Goal: Task Accomplishment & Management: Manage account settings

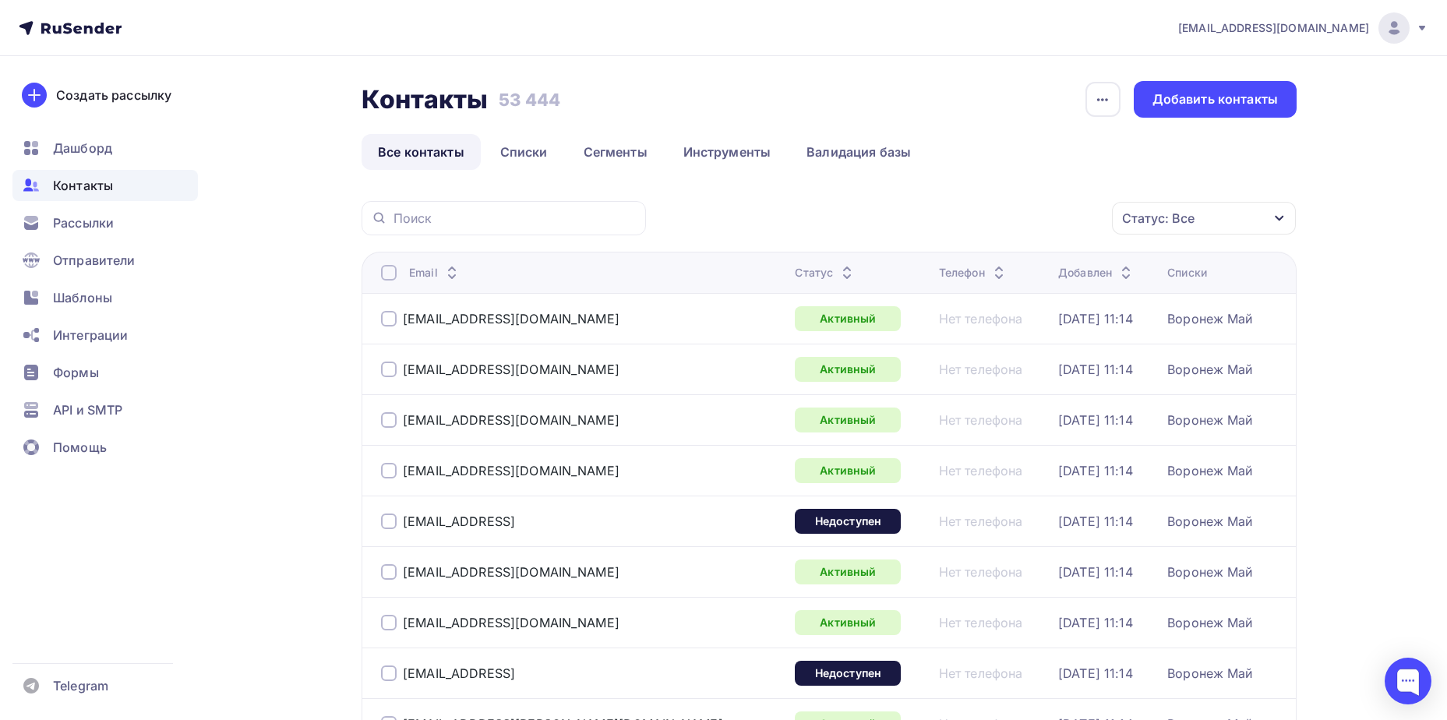
click at [1195, 223] on div "Статус: Все" at bounding box center [1204, 218] width 184 height 33
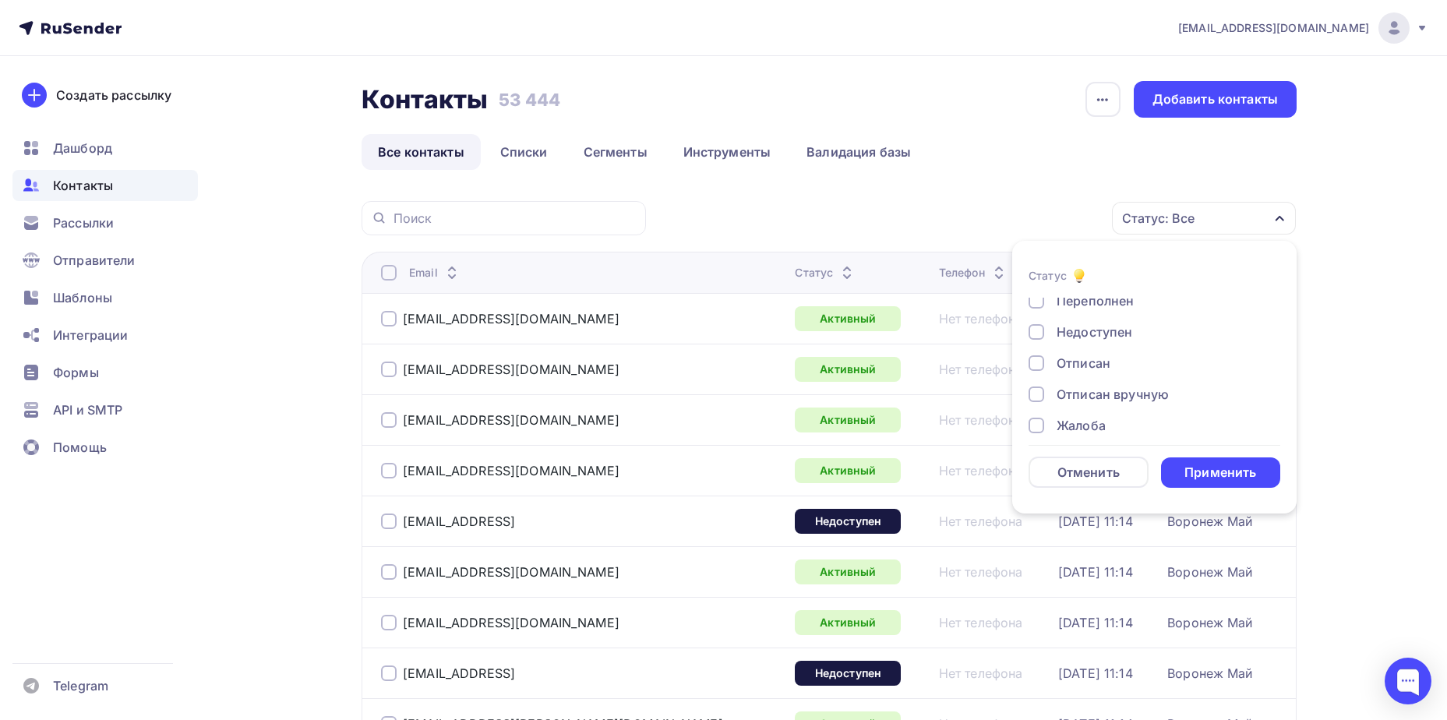
scroll to position [113, 0]
click at [1090, 359] on div "Отписан" at bounding box center [1084, 350] width 54 height 19
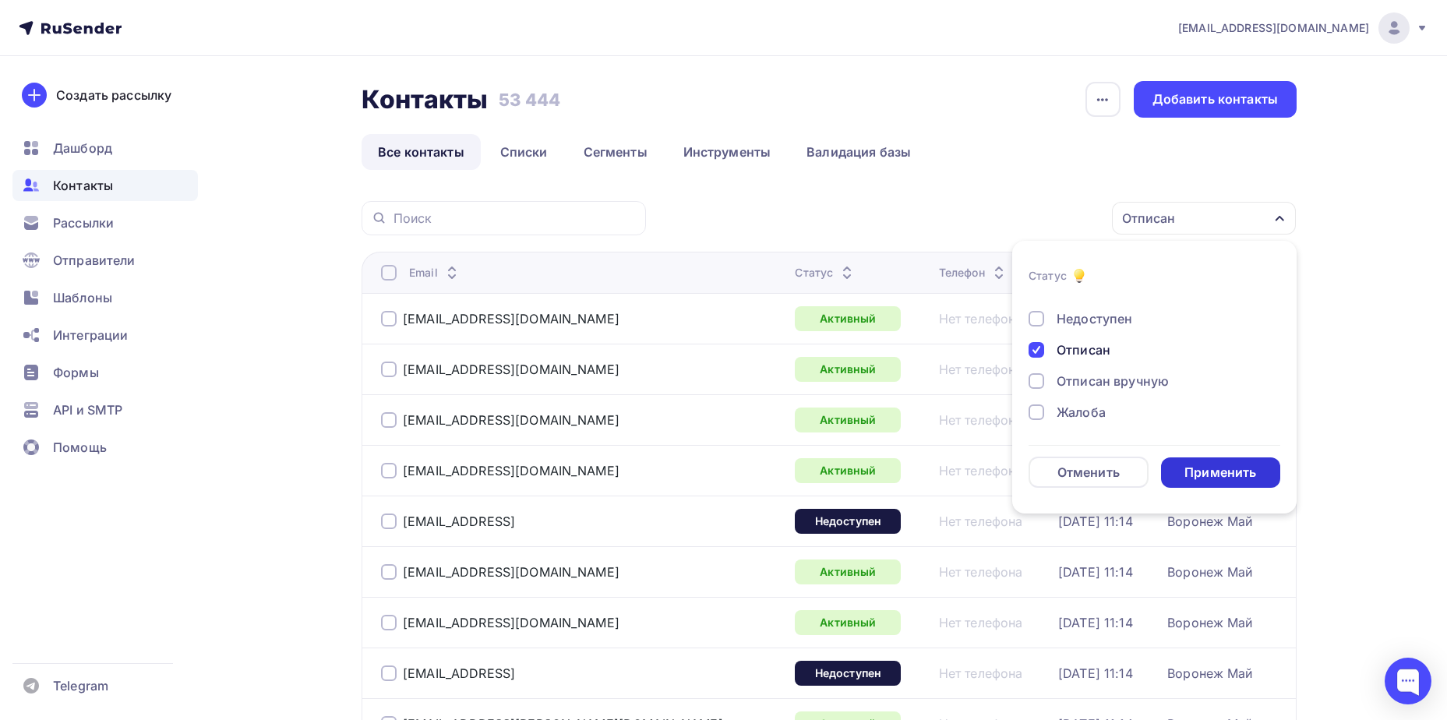
click at [1217, 468] on div "Применить" at bounding box center [1221, 473] width 72 height 18
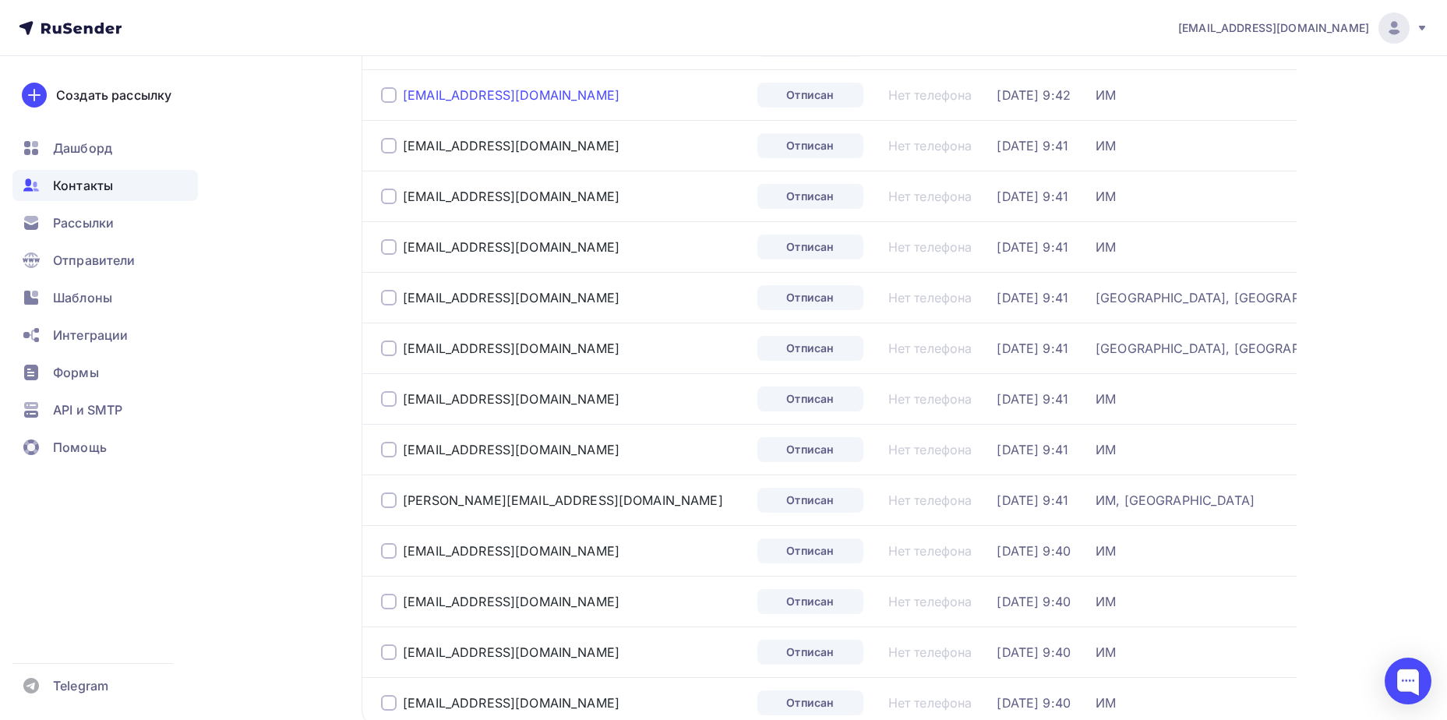
scroll to position [156, 0]
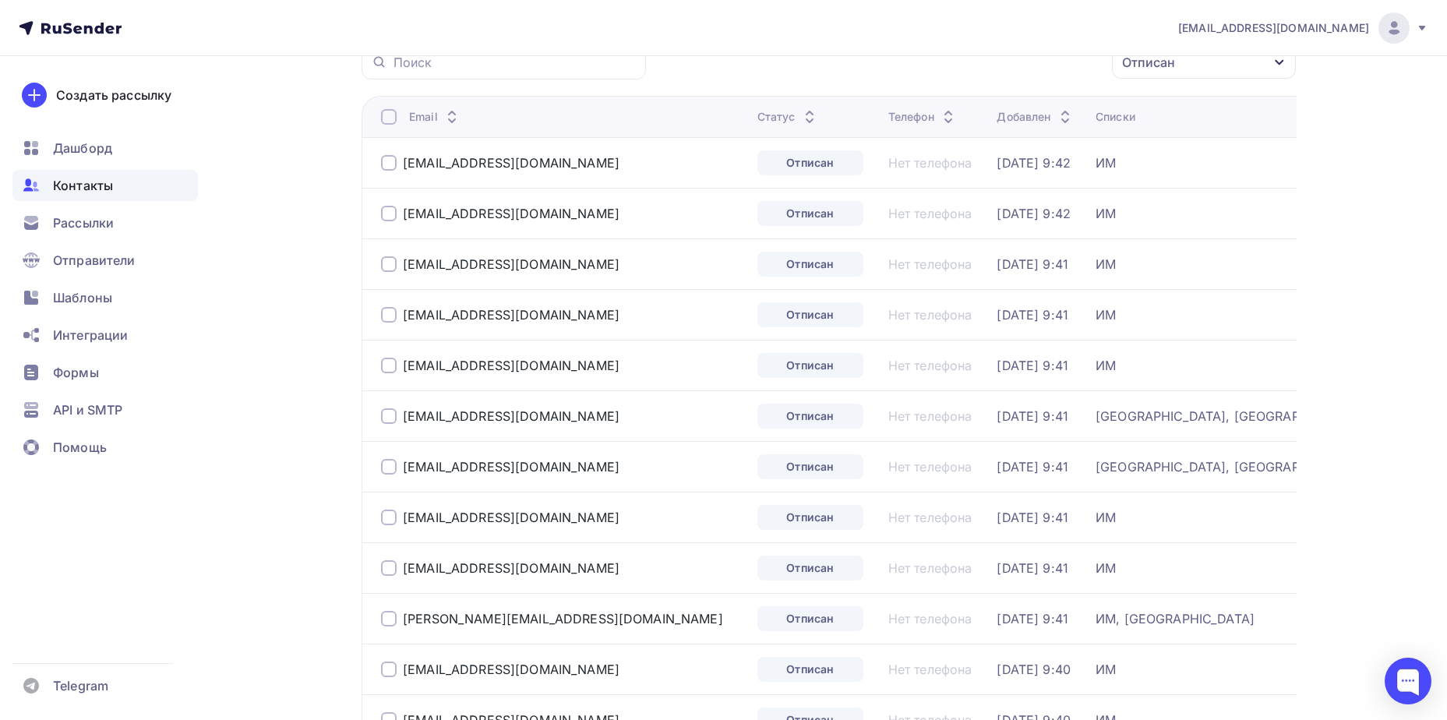
click at [381, 111] on div at bounding box center [389, 117] width 16 height 16
click at [1008, 72] on div "Действие" at bounding box center [996, 63] width 206 height 30
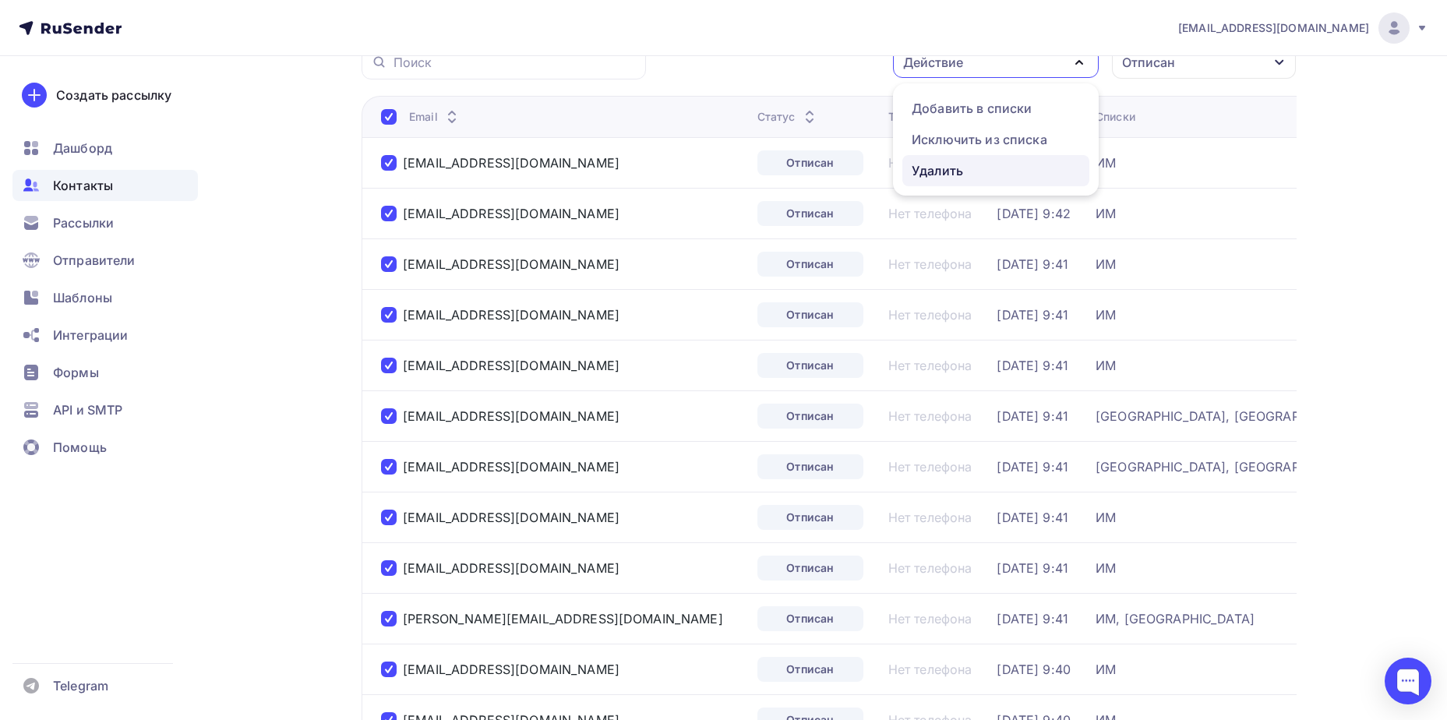
click at [979, 170] on div "Удалить" at bounding box center [996, 170] width 168 height 19
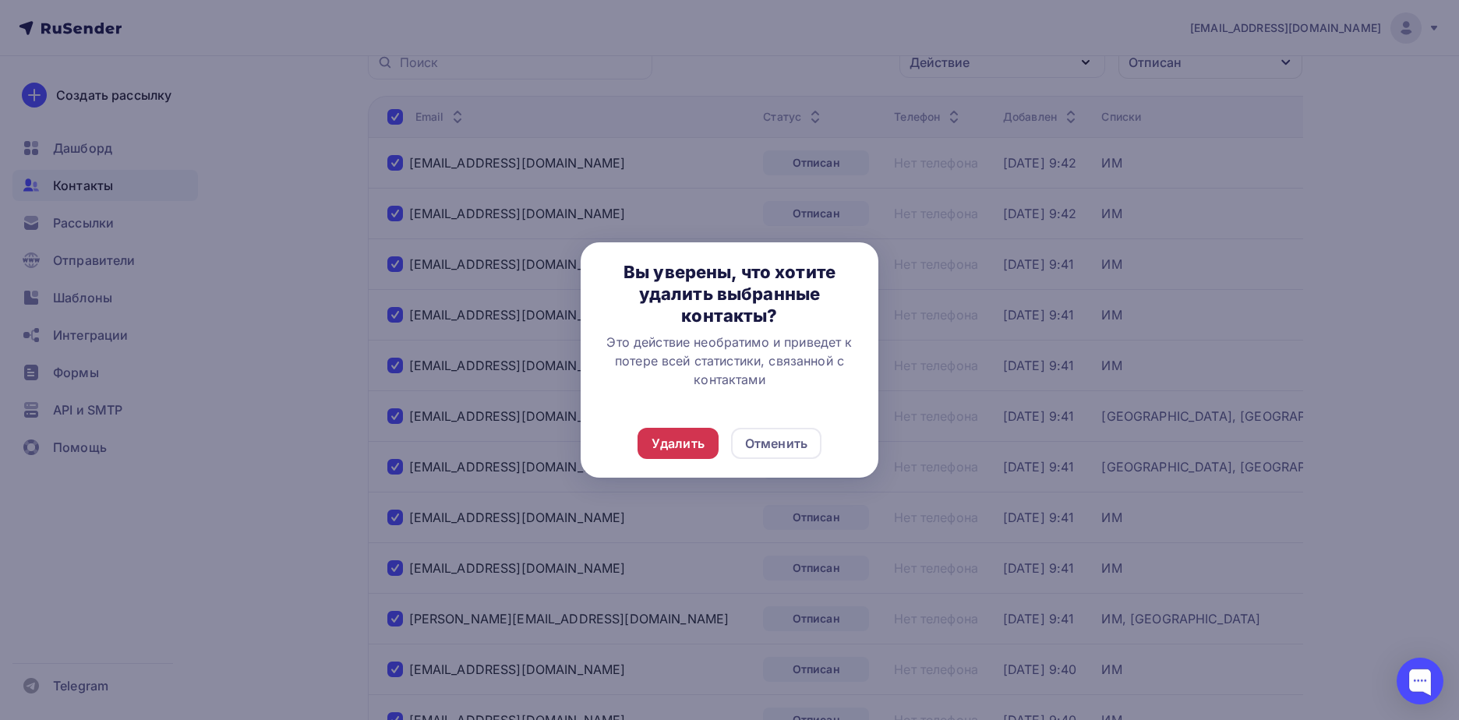
click at [670, 447] on div "Удалить" at bounding box center [678, 443] width 53 height 19
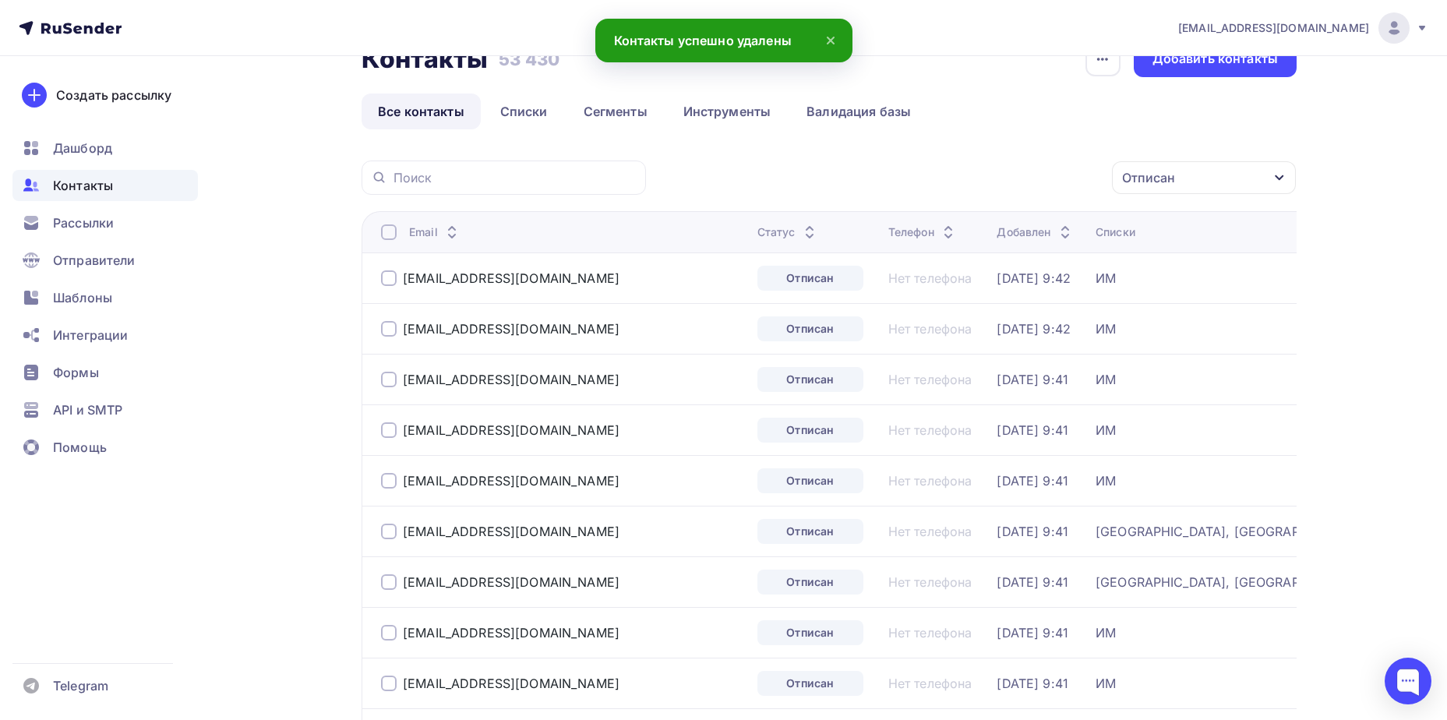
scroll to position [0, 0]
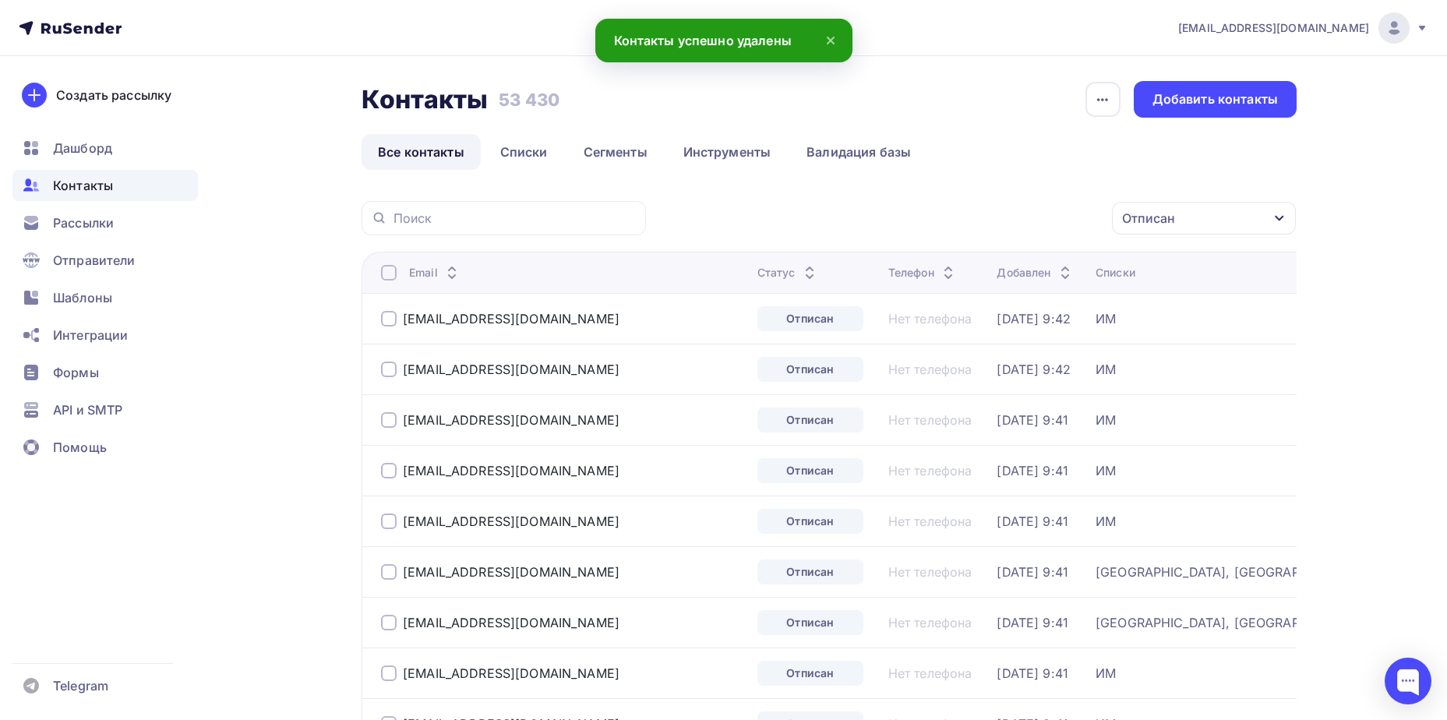
click at [1157, 223] on div "Отписан" at bounding box center [1148, 218] width 53 height 19
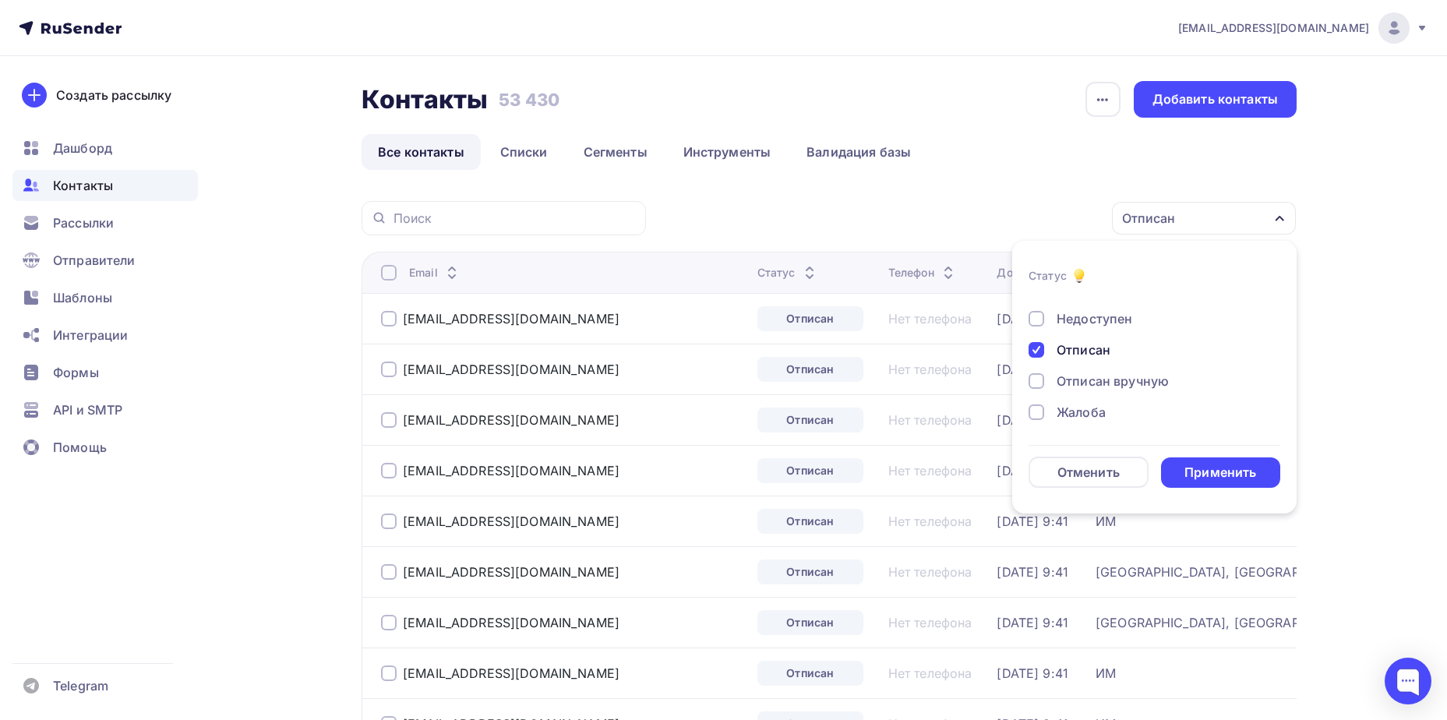
click at [1062, 337] on div "Новый Активный Не существует Переполнен Недоступен Отписан Отписан вручную [GEO…" at bounding box center [1155, 303] width 252 height 237
click at [1062, 351] on div "Отписан" at bounding box center [1084, 350] width 54 height 19
click at [1067, 406] on div "Жалоба" at bounding box center [1081, 412] width 49 height 19
click at [1230, 462] on div "Применить" at bounding box center [1221, 473] width 120 height 30
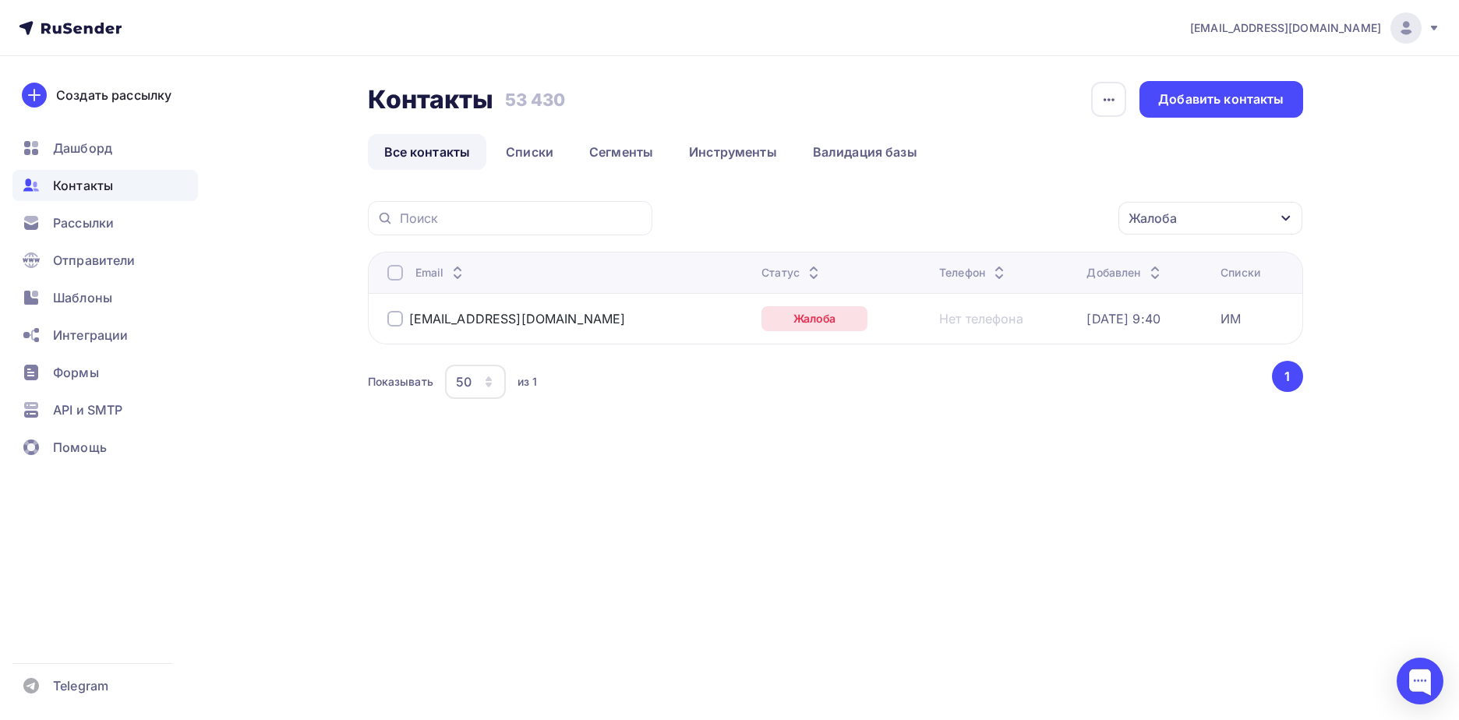
click at [390, 277] on div at bounding box center [395, 273] width 16 height 16
click at [387, 273] on div at bounding box center [395, 273] width 16 height 16
click at [1049, 233] on div "Действие" at bounding box center [1002, 218] width 206 height 30
click at [1011, 327] on div "Удалить" at bounding box center [1002, 326] width 168 height 19
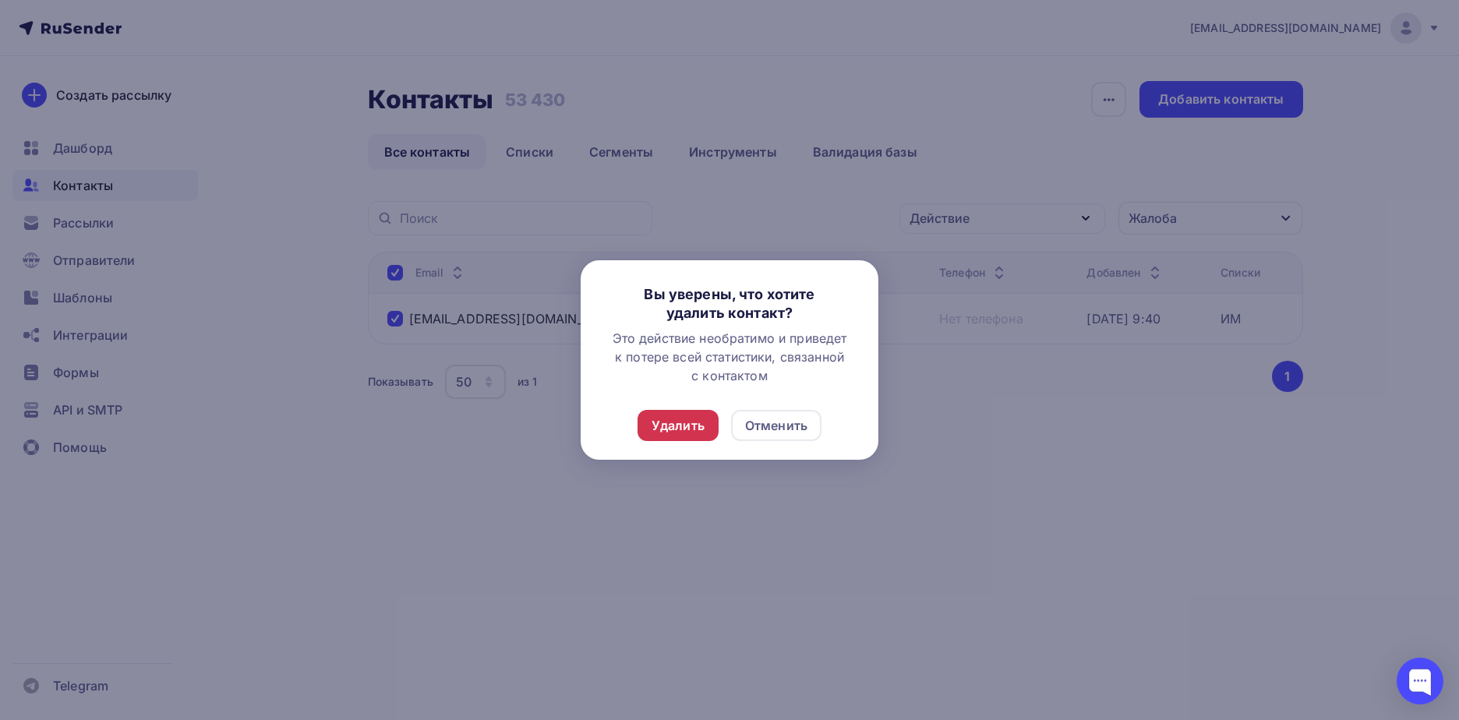
click at [673, 435] on div "Удалить" at bounding box center [678, 425] width 81 height 31
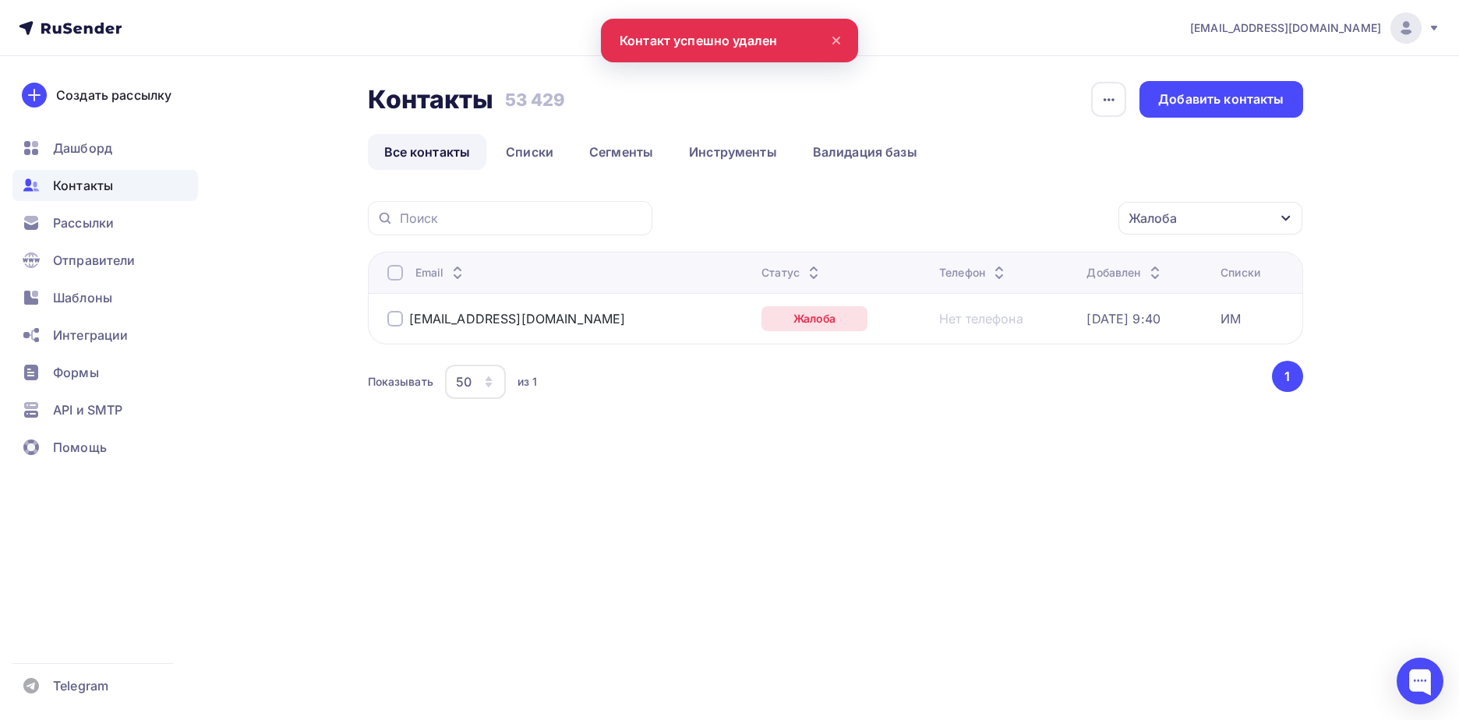
click at [842, 44] on icon at bounding box center [836, 40] width 19 height 19
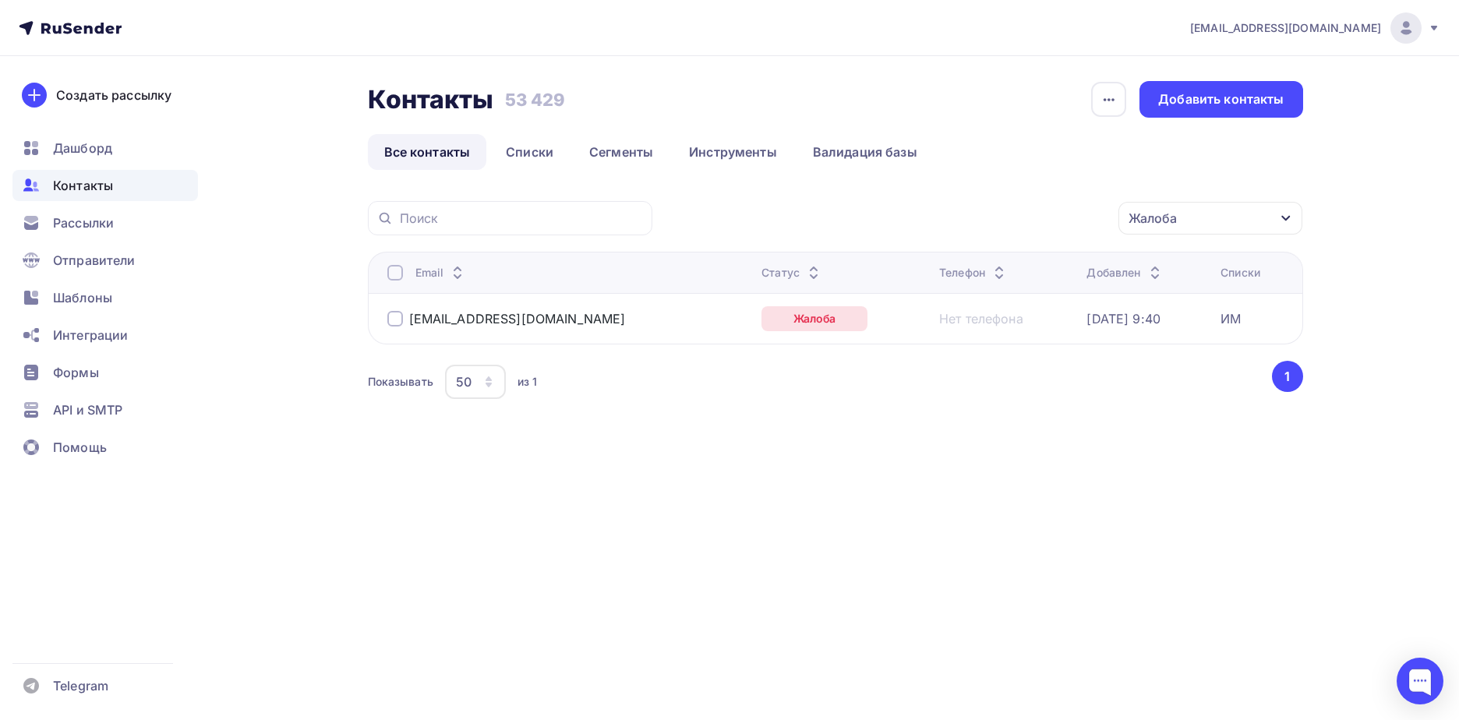
click at [1197, 219] on div "Жалоба" at bounding box center [1210, 218] width 184 height 33
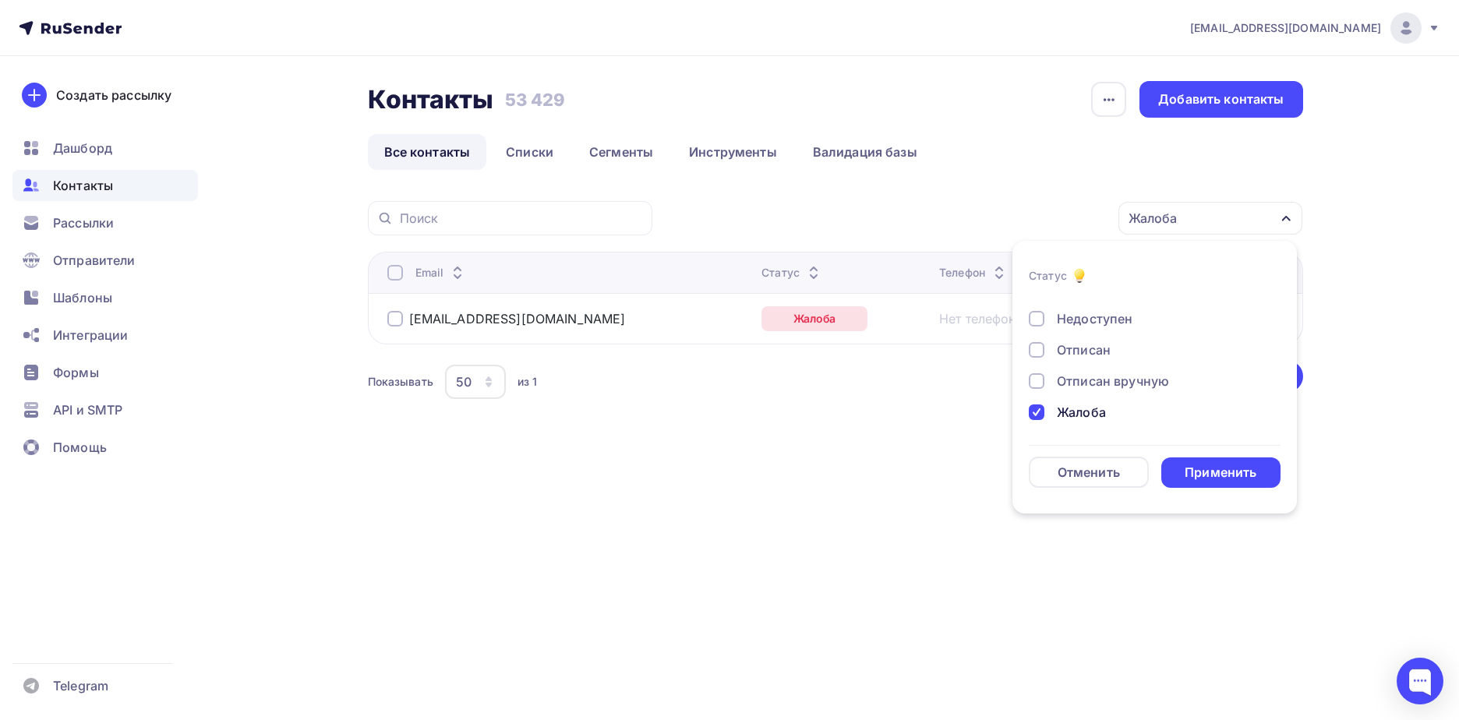
click at [1082, 383] on div "Отписан вручную" at bounding box center [1113, 381] width 112 height 19
click at [1069, 405] on div "Жалоба" at bounding box center [1081, 412] width 49 height 19
click at [1194, 454] on form "Статус Новый Активный Не существует Переполнен Недоступен Отписан Отписан вручн…" at bounding box center [1155, 377] width 252 height 221
click at [1194, 466] on div "Применить" at bounding box center [1221, 473] width 72 height 18
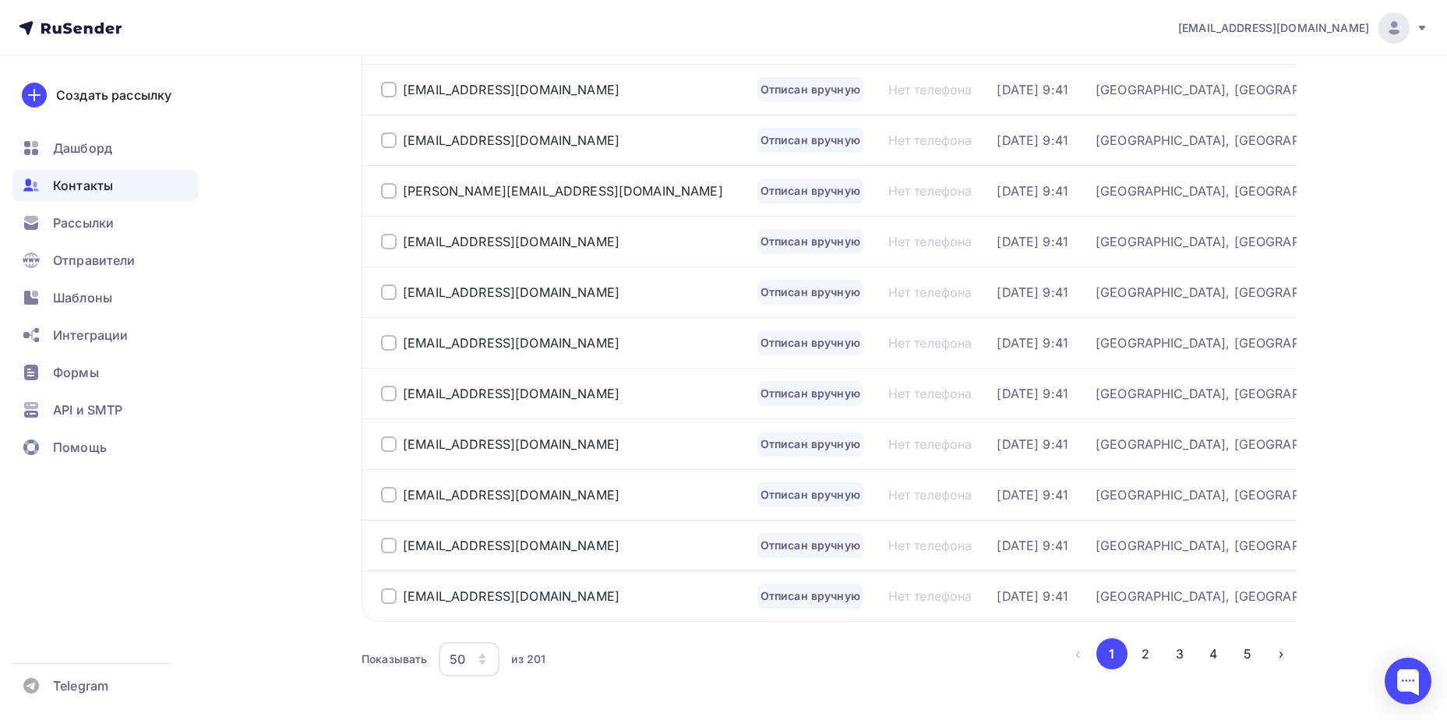
scroll to position [2266, 0]
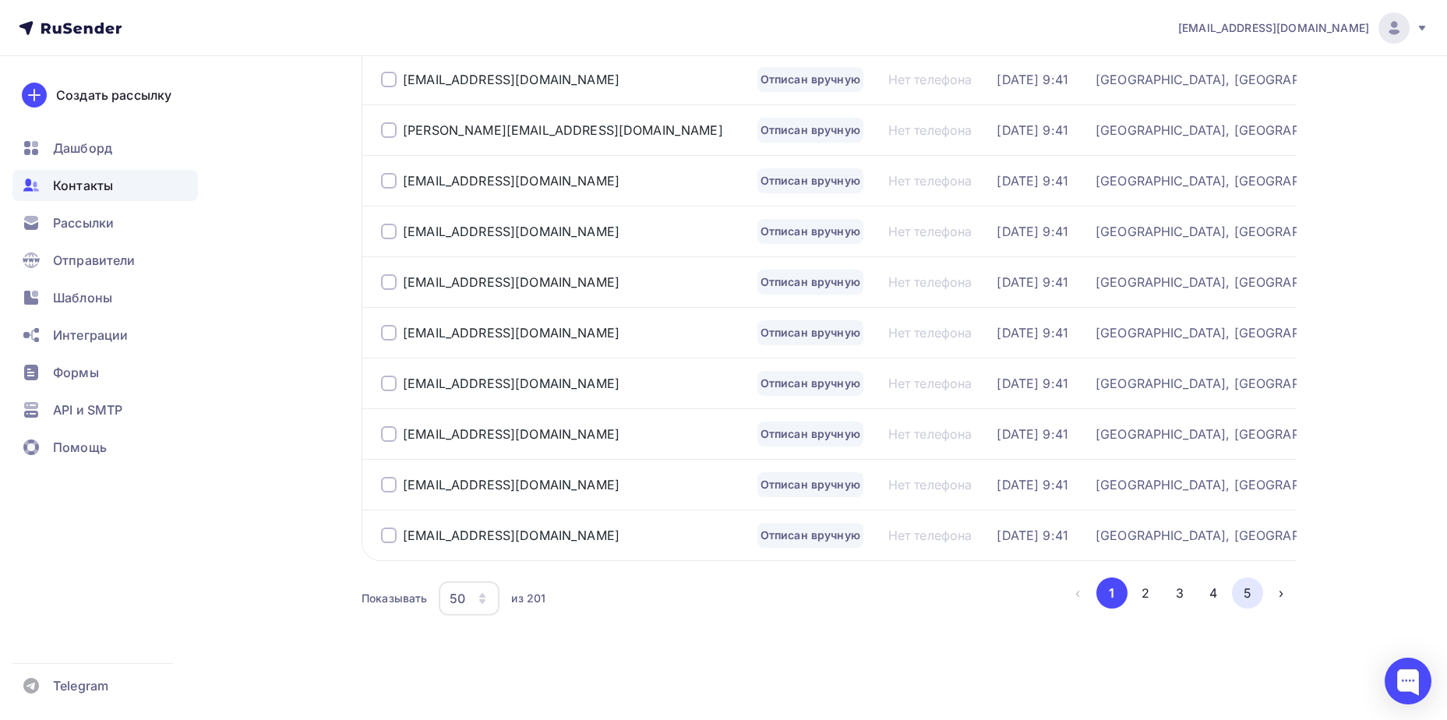
click at [1244, 587] on button "5" at bounding box center [1247, 593] width 31 height 31
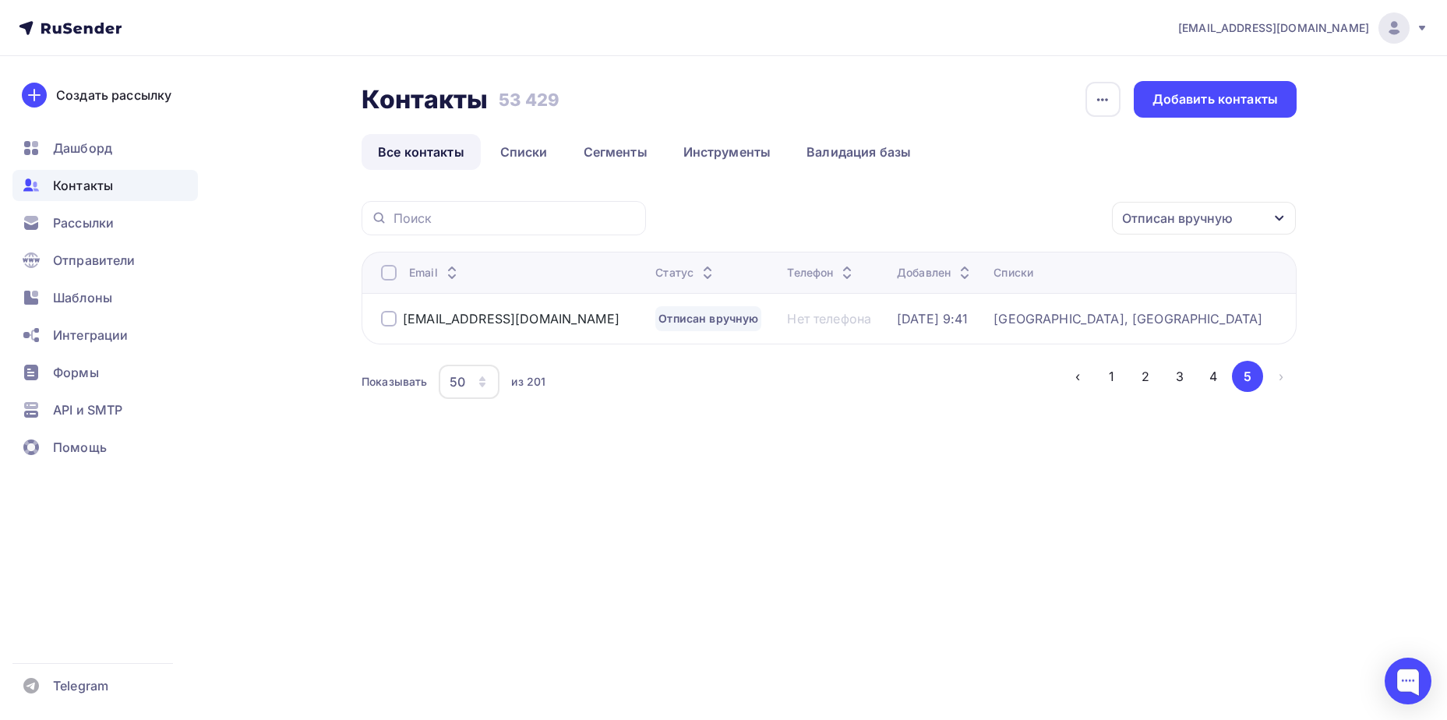
scroll to position [0, 0]
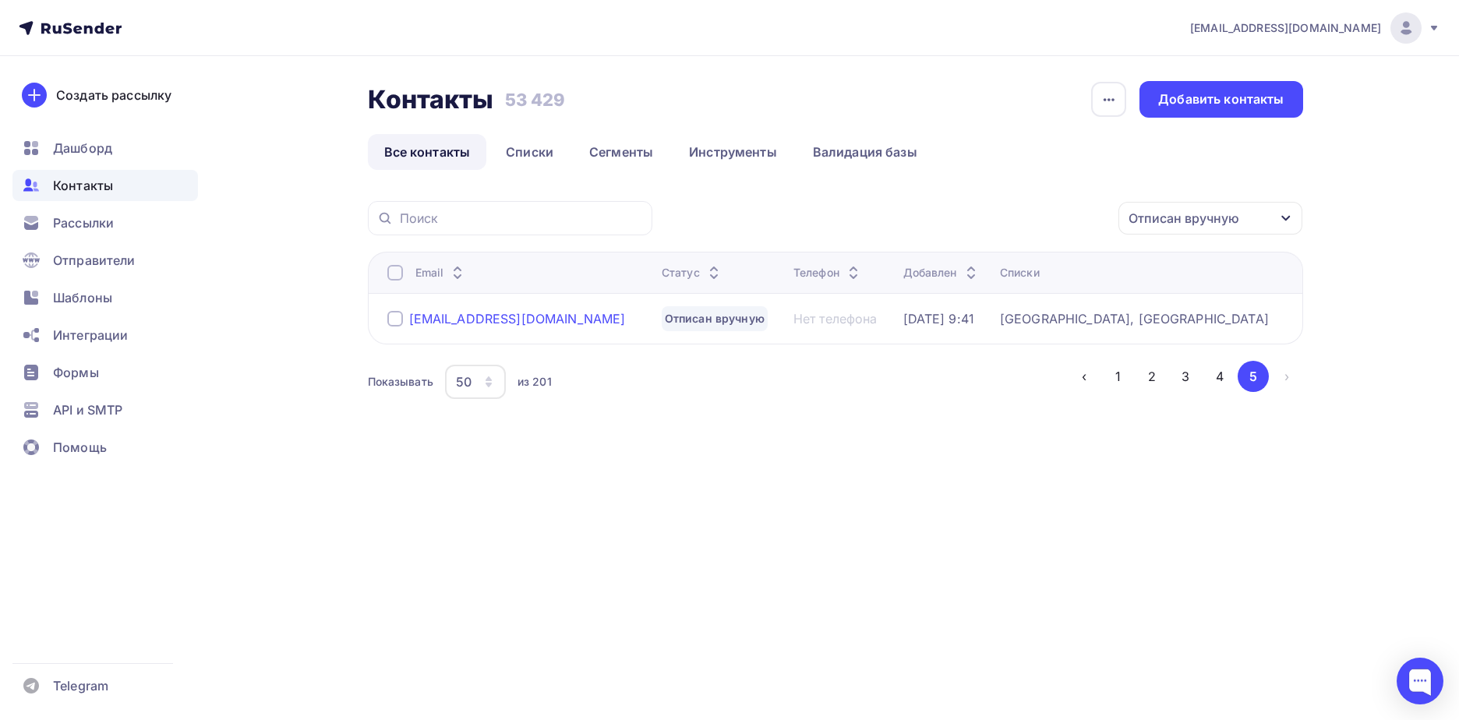
click at [488, 320] on div "[EMAIL_ADDRESS][DOMAIN_NAME]" at bounding box center [517, 319] width 217 height 16
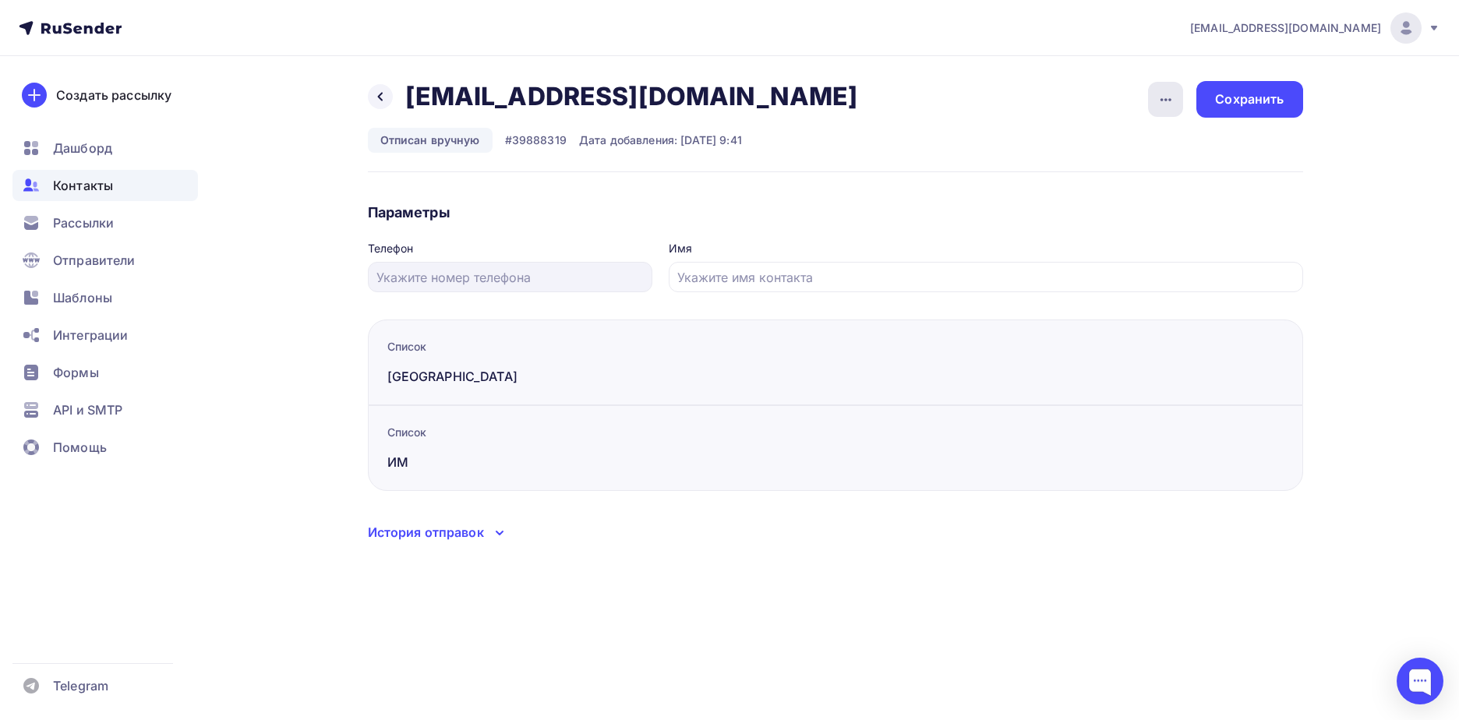
click at [1171, 100] on icon "button" at bounding box center [1166, 99] width 11 height 3
click at [1140, 176] on div "Подписать" at bounding box center [1106, 179] width 150 height 19
click at [1226, 103] on div "Сохранить" at bounding box center [1249, 99] width 69 height 18
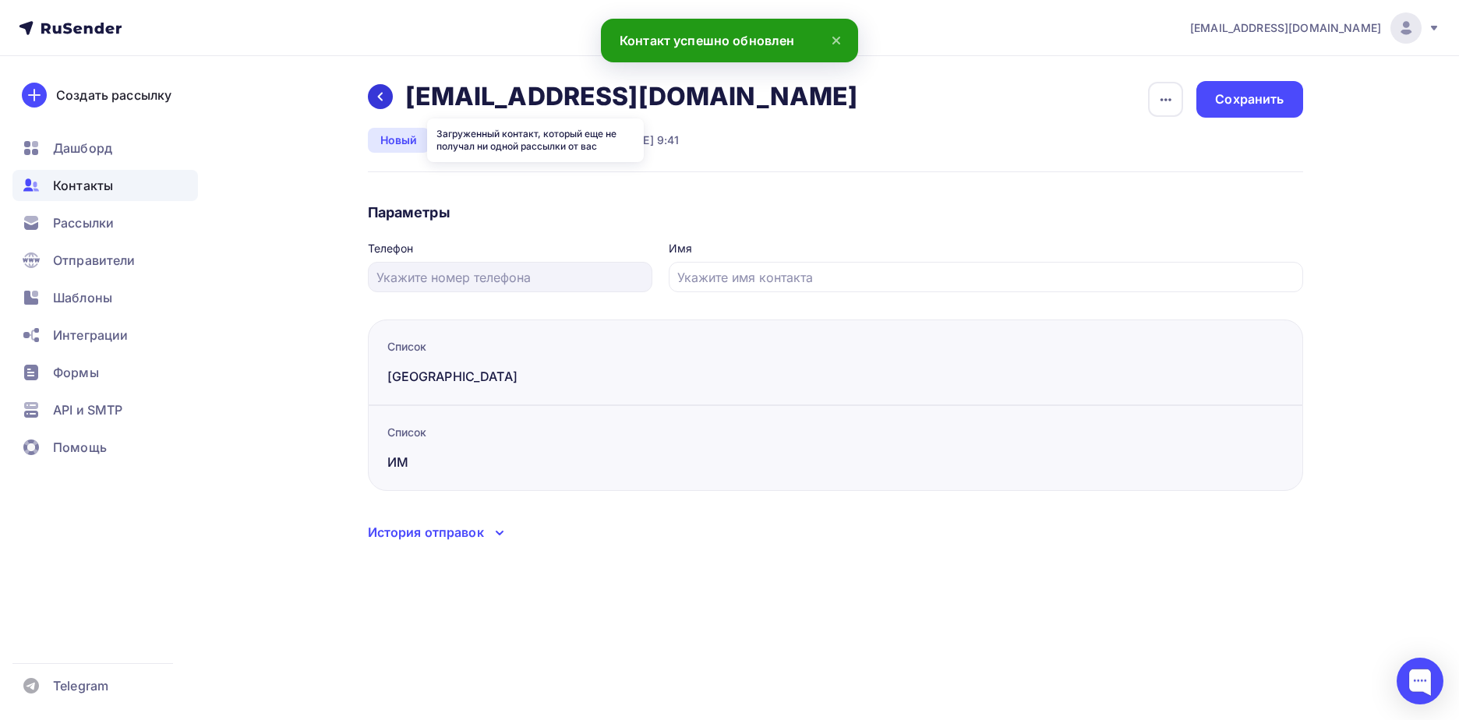
click at [368, 100] on div at bounding box center [380, 96] width 25 height 25
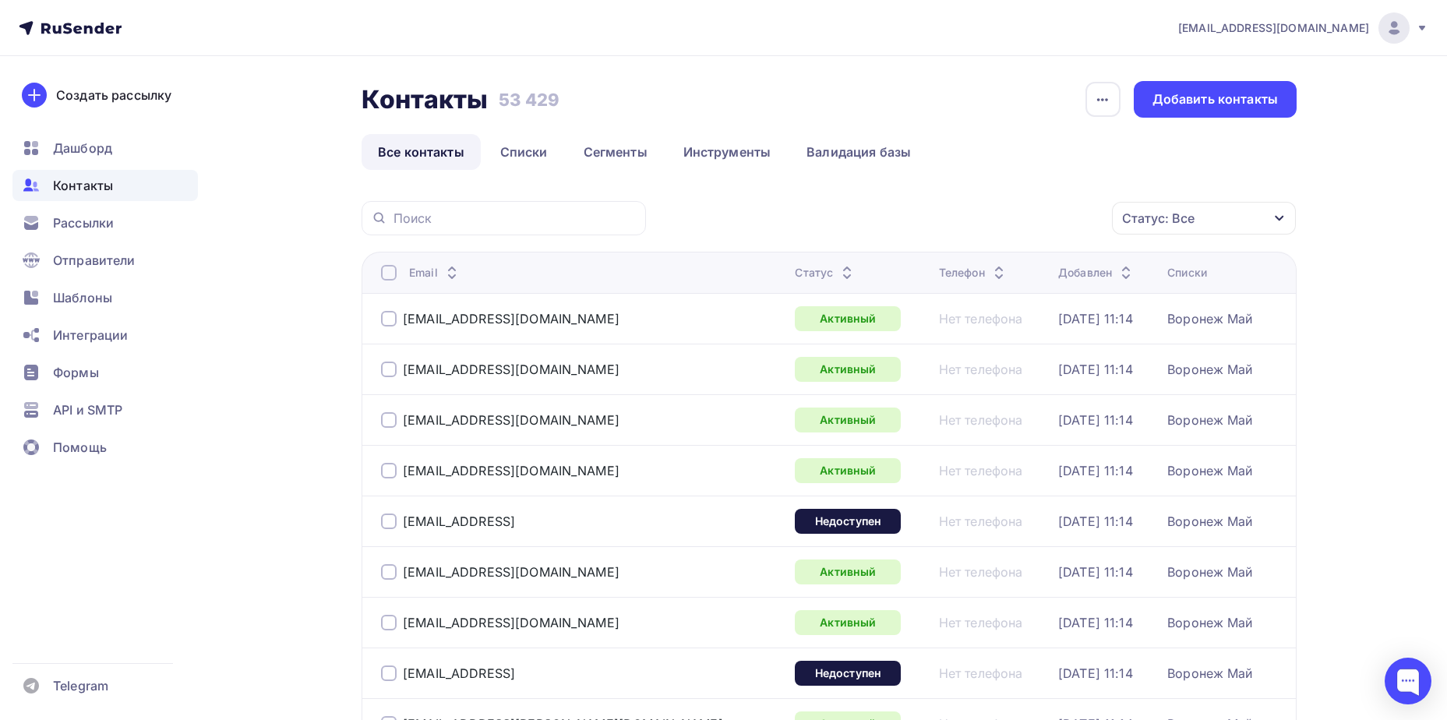
click at [1162, 226] on div "Статус: Все" at bounding box center [1158, 218] width 72 height 19
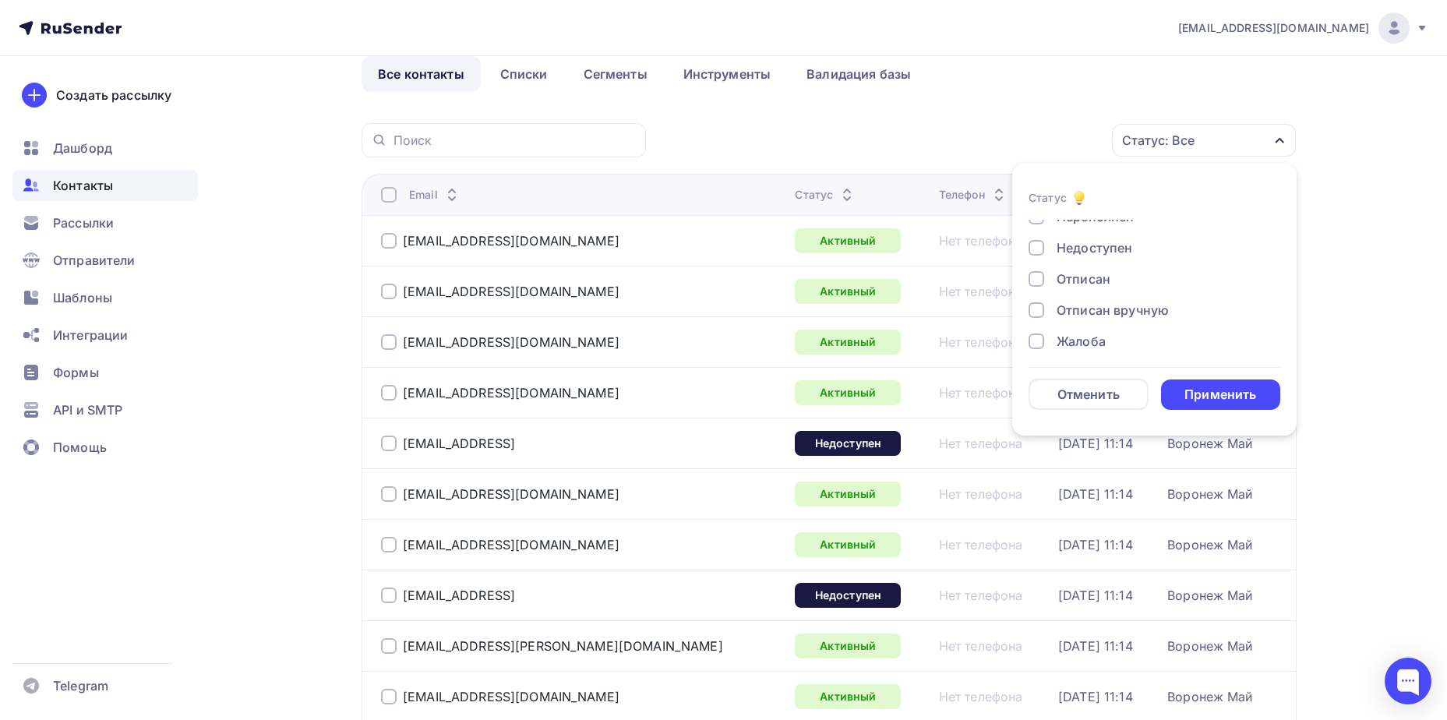
scroll to position [113, 0]
click at [1089, 306] on div "Отписан вручную" at bounding box center [1113, 303] width 112 height 19
click at [1182, 387] on div "Применить" at bounding box center [1221, 395] width 120 height 30
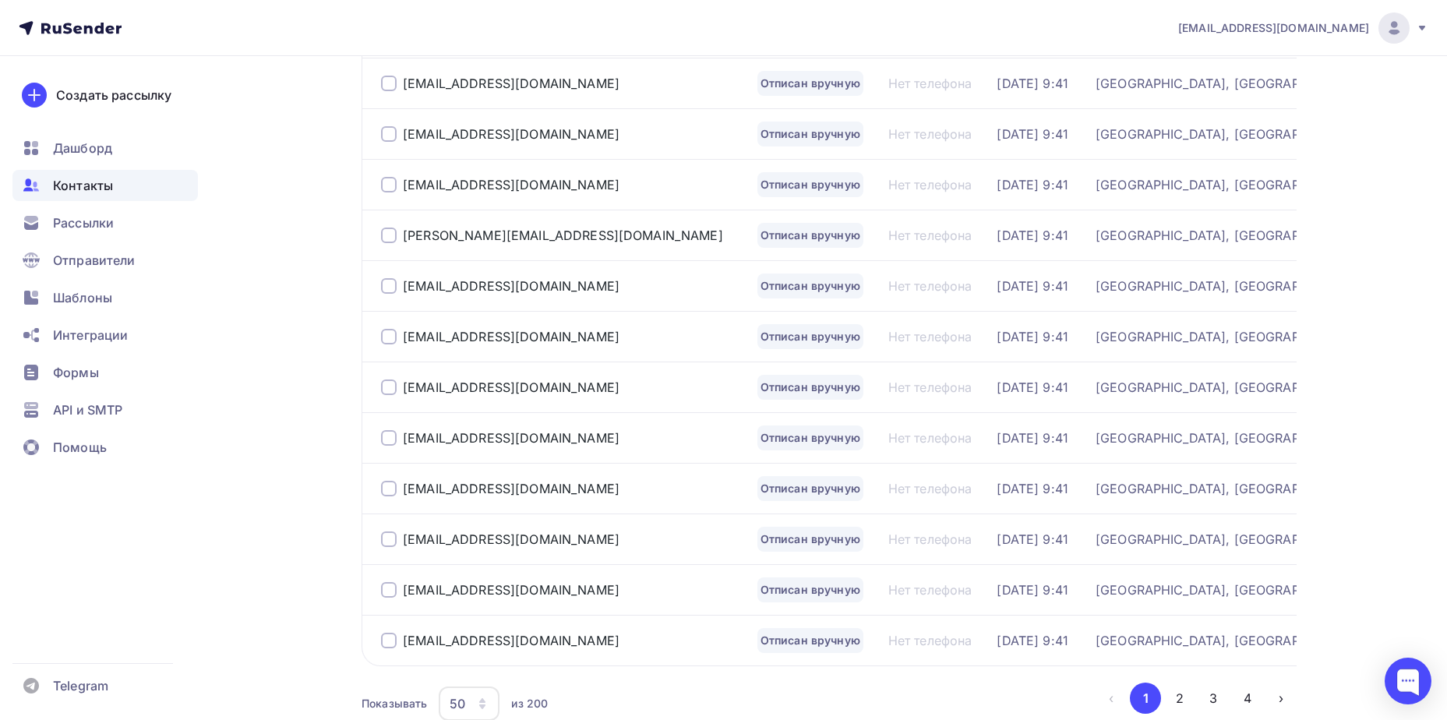
scroll to position [2266, 0]
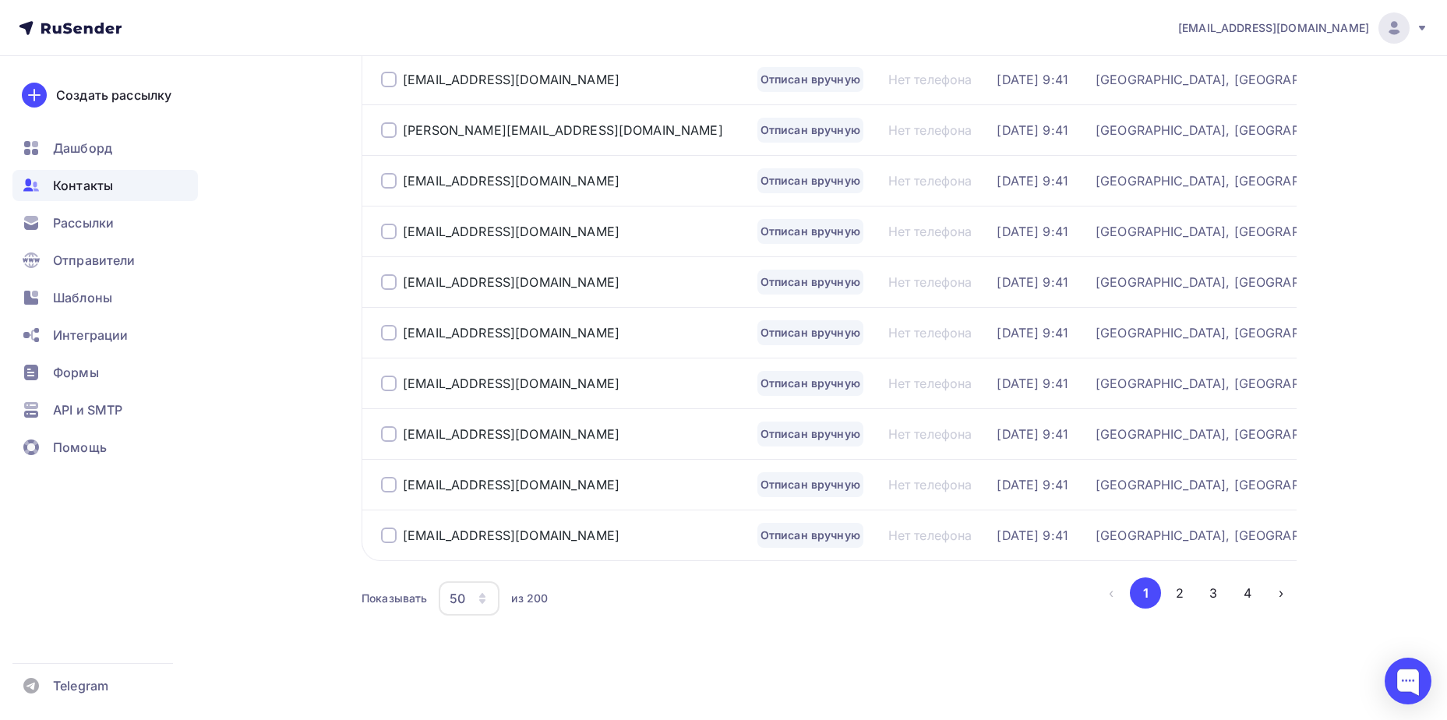
click at [1238, 588] on button "4" at bounding box center [1247, 593] width 31 height 31
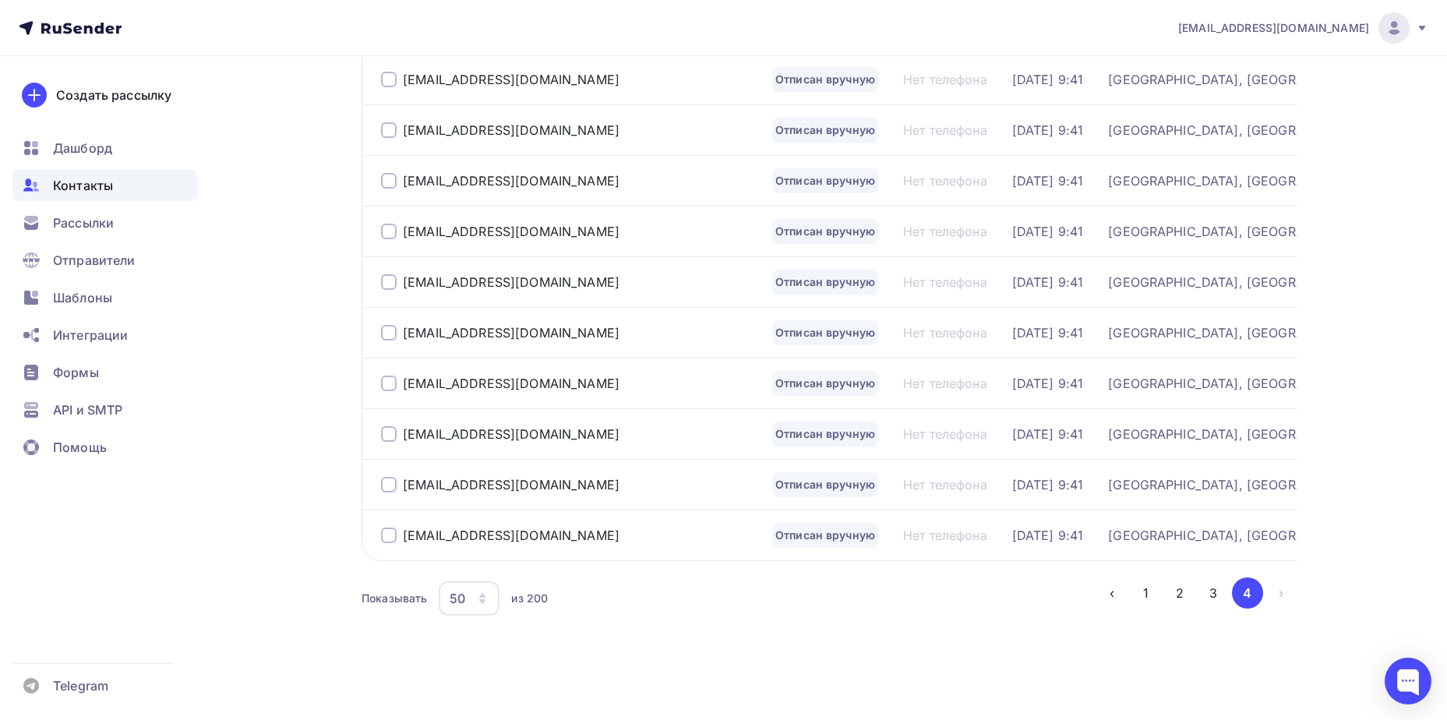
click at [506, 546] on div "[EMAIL_ADDRESS][DOMAIN_NAME]" at bounding box center [570, 535] width 379 height 25
click at [477, 533] on div "[EMAIL_ADDRESS][DOMAIN_NAME]" at bounding box center [511, 536] width 217 height 16
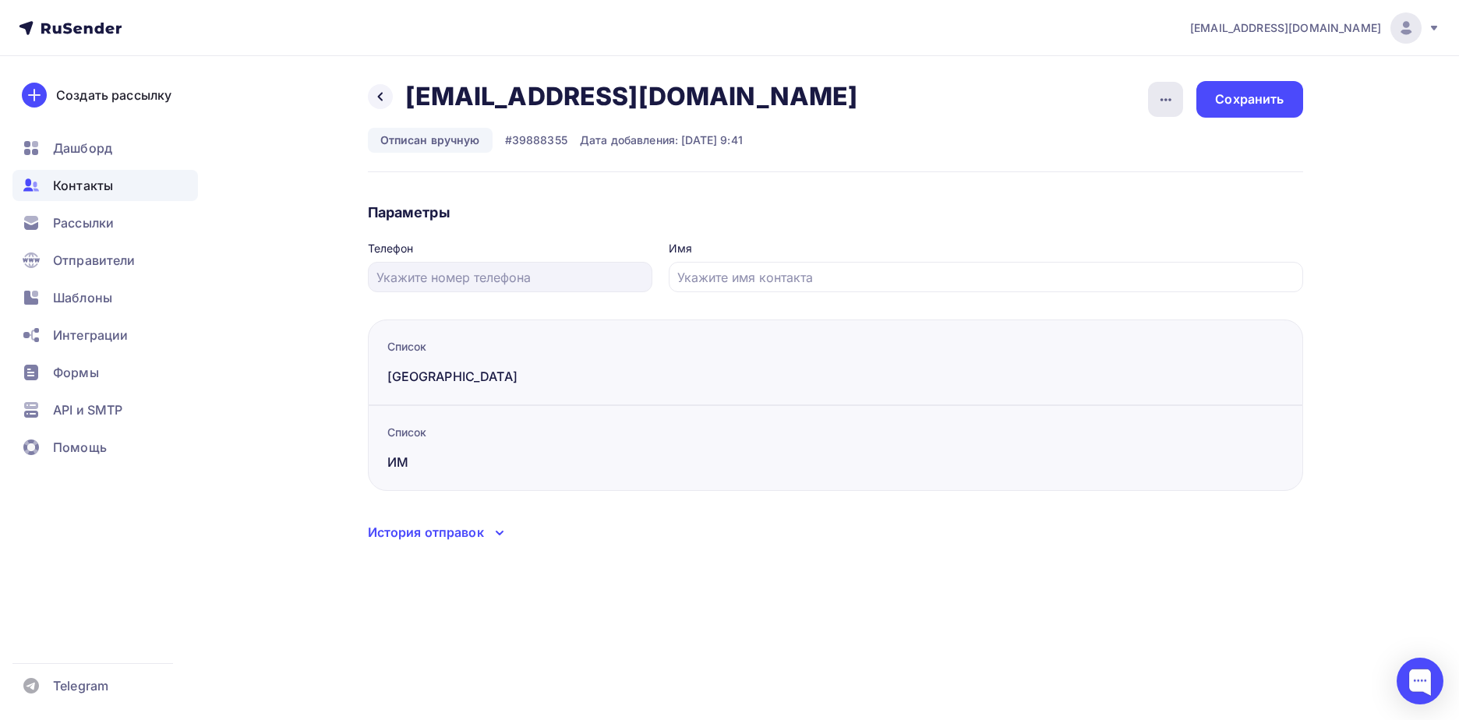
click at [1157, 105] on icon "button" at bounding box center [1166, 99] width 19 height 19
click at [1140, 172] on div "Подписать" at bounding box center [1106, 179] width 150 height 19
click at [1221, 108] on div "Сохранить" at bounding box center [1249, 99] width 69 height 18
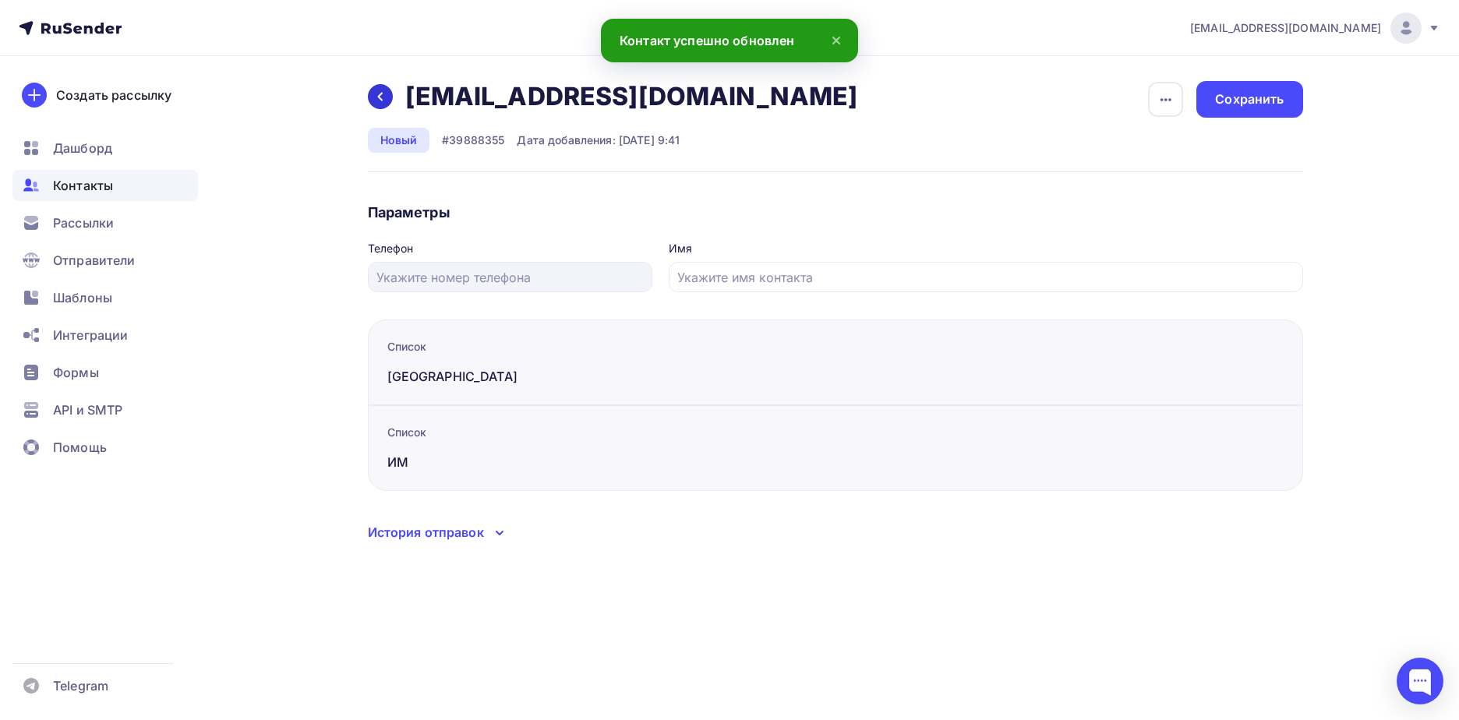
click at [372, 90] on div at bounding box center [380, 96] width 25 height 25
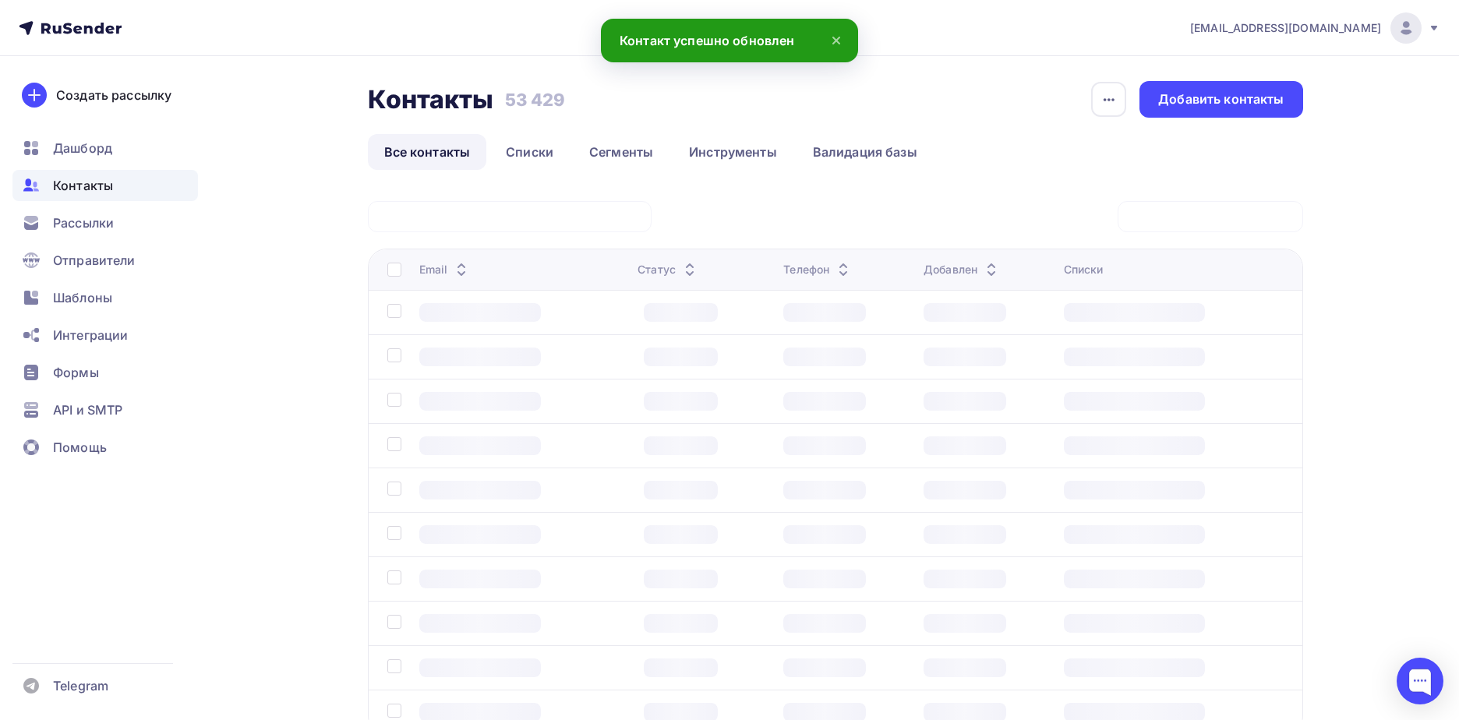
click at [827, 37] on icon at bounding box center [836, 40] width 19 height 19
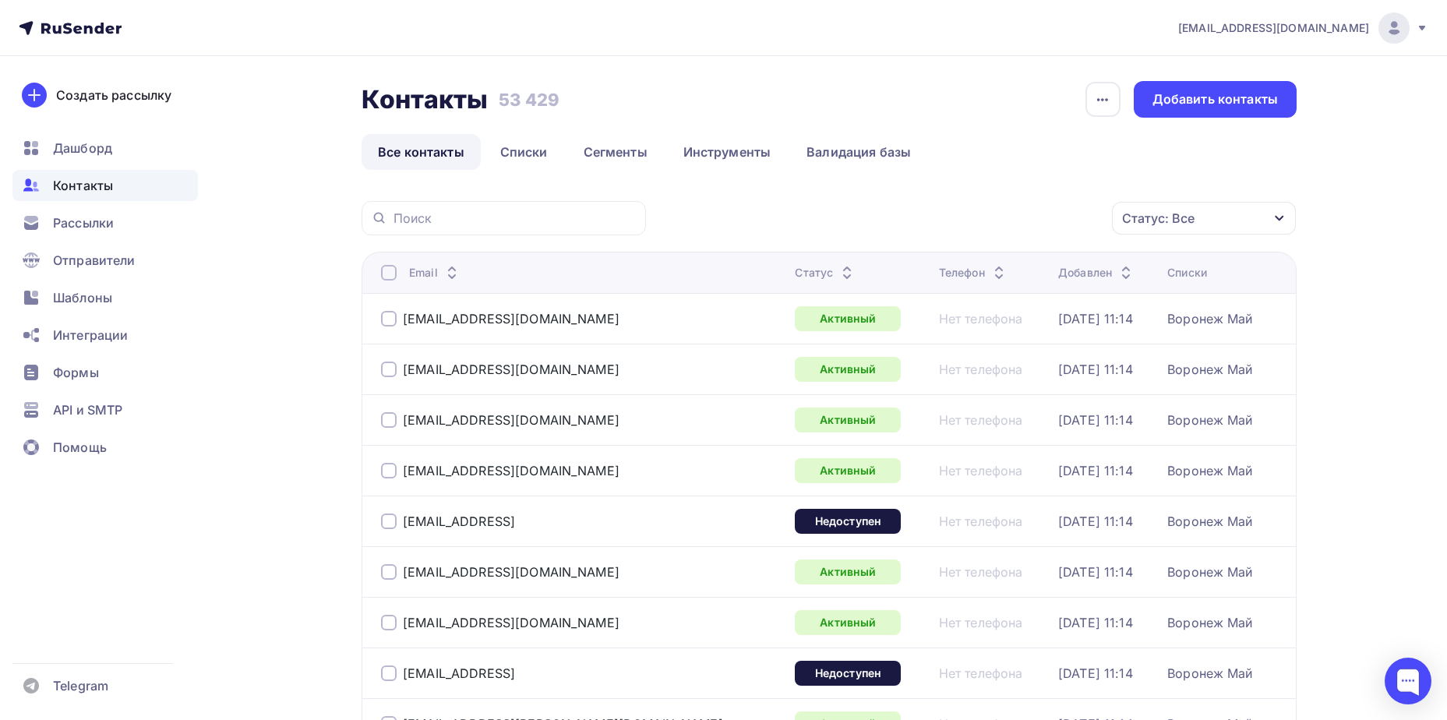
click at [1185, 213] on div "Статус: Все" at bounding box center [1158, 218] width 72 height 19
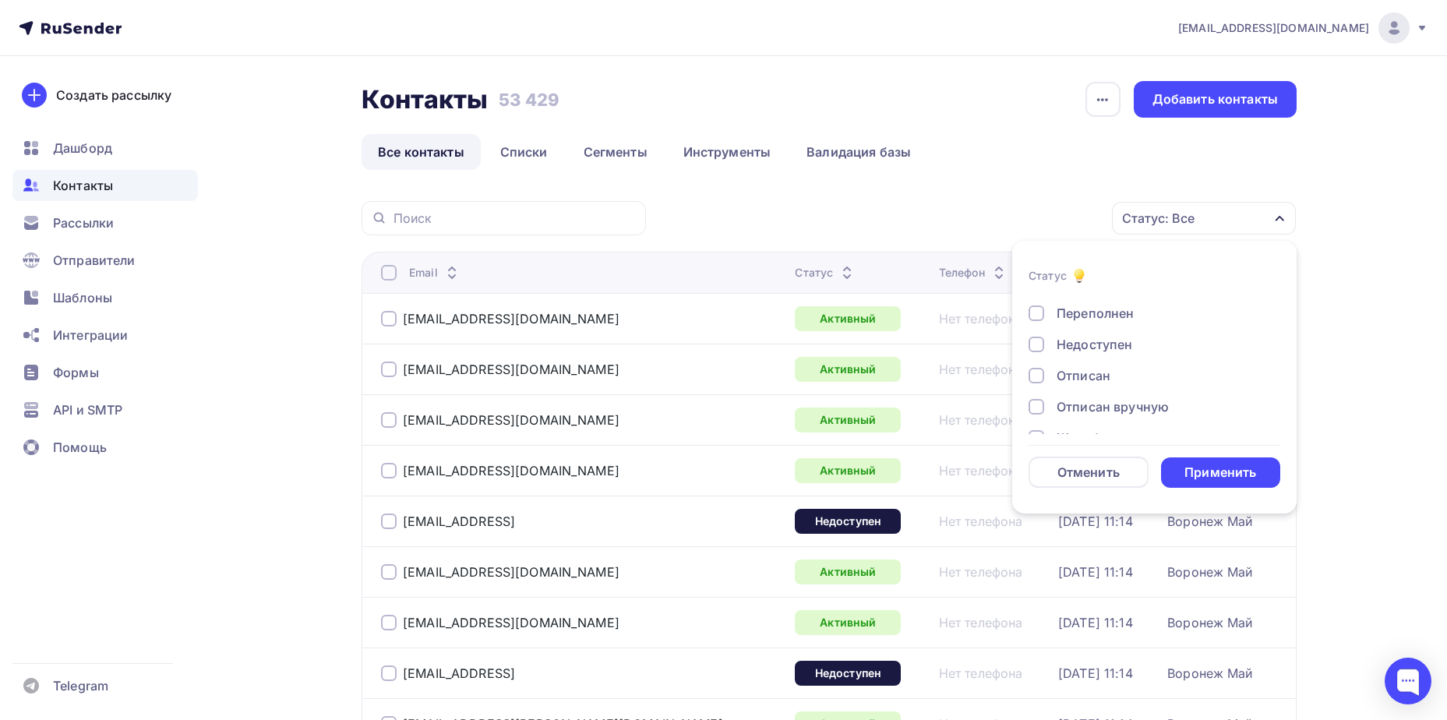
scroll to position [113, 0]
click at [1097, 369] on div "Новый Активный Не существует Переполнен Недоступен Отписан Отписан вручную [GEO…" at bounding box center [1155, 303] width 252 height 237
click at [1100, 376] on div "Отписан вручную" at bounding box center [1113, 381] width 112 height 19
drag, startPoint x: 1168, startPoint y: 455, endPoint x: 1193, endPoint y: 475, distance: 31.7
click at [1183, 466] on form "Статус Новый Активный Не существует Переполнен Недоступен Отписан Отписан вручн…" at bounding box center [1155, 377] width 252 height 221
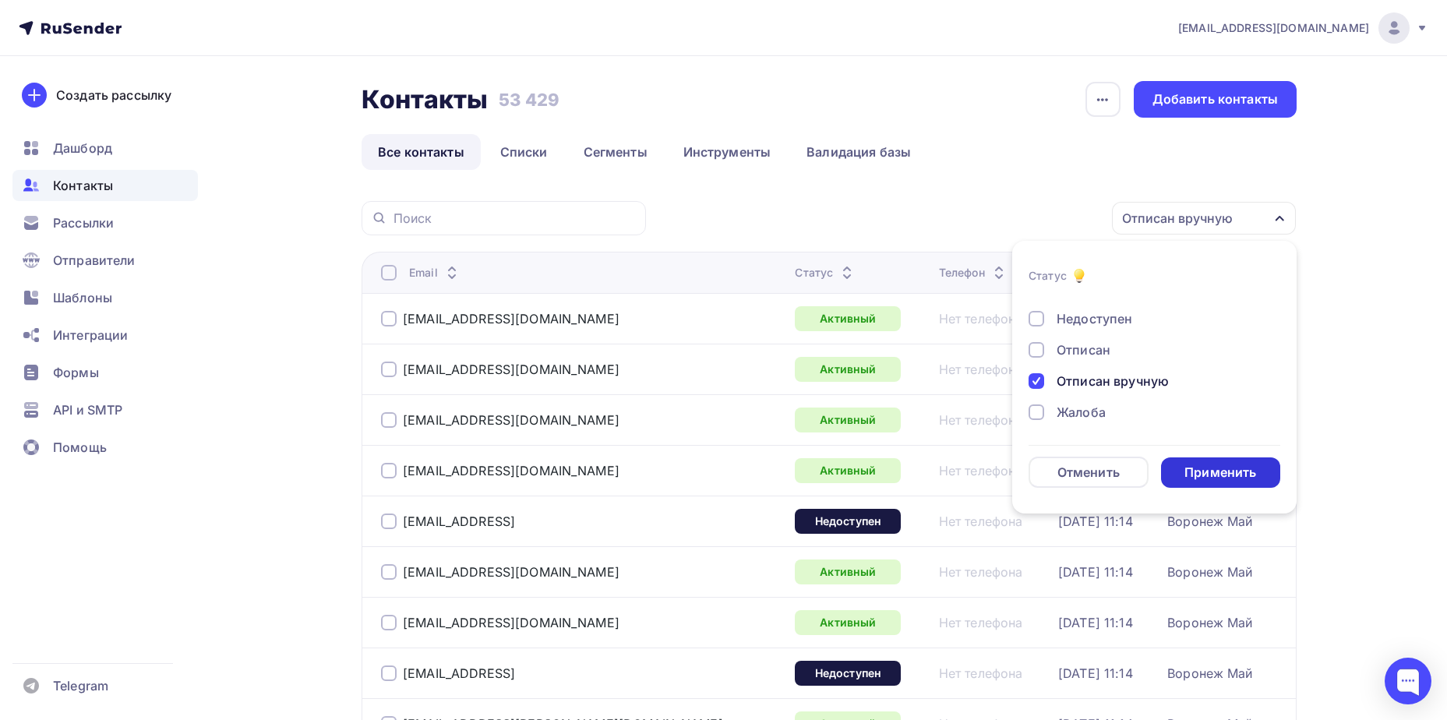
click at [1194, 475] on div "Применить" at bounding box center [1221, 473] width 72 height 18
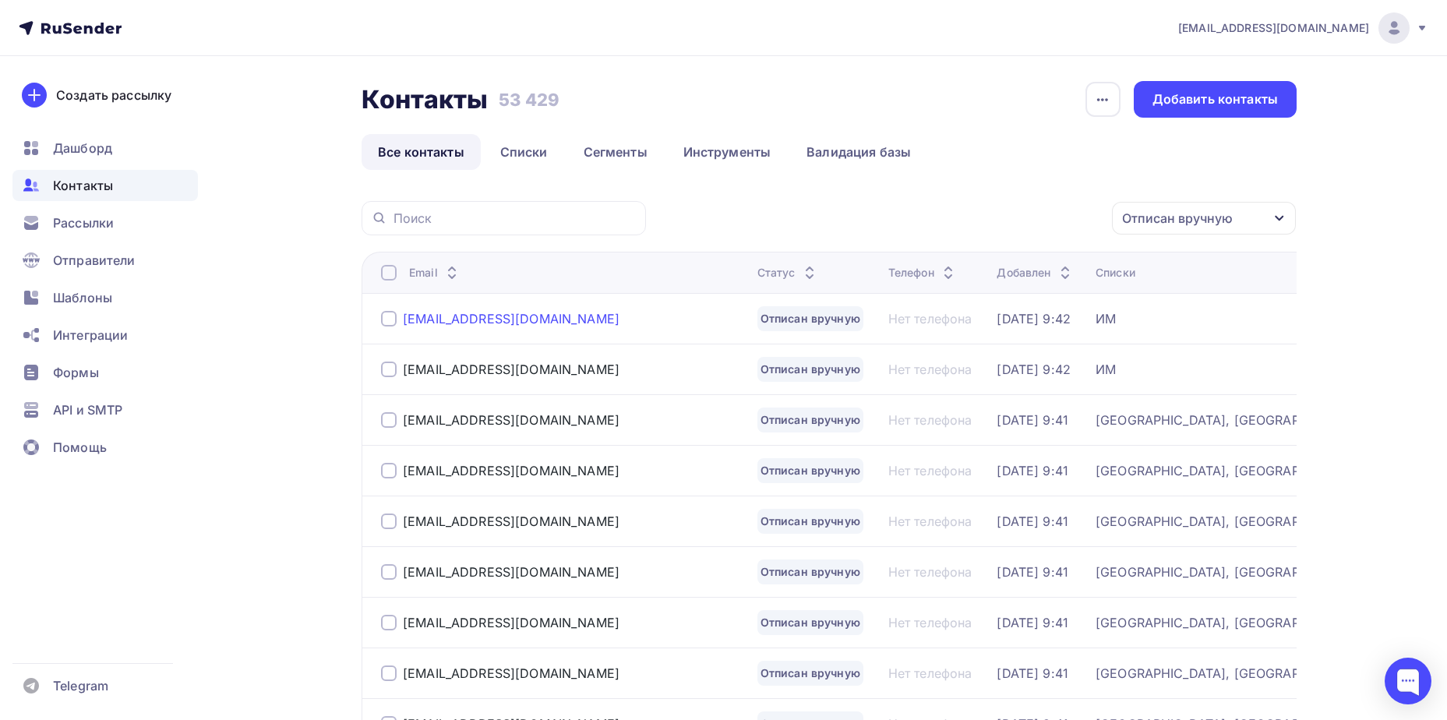
click at [503, 323] on div "[EMAIL_ADDRESS][DOMAIN_NAME]" at bounding box center [511, 319] width 217 height 16
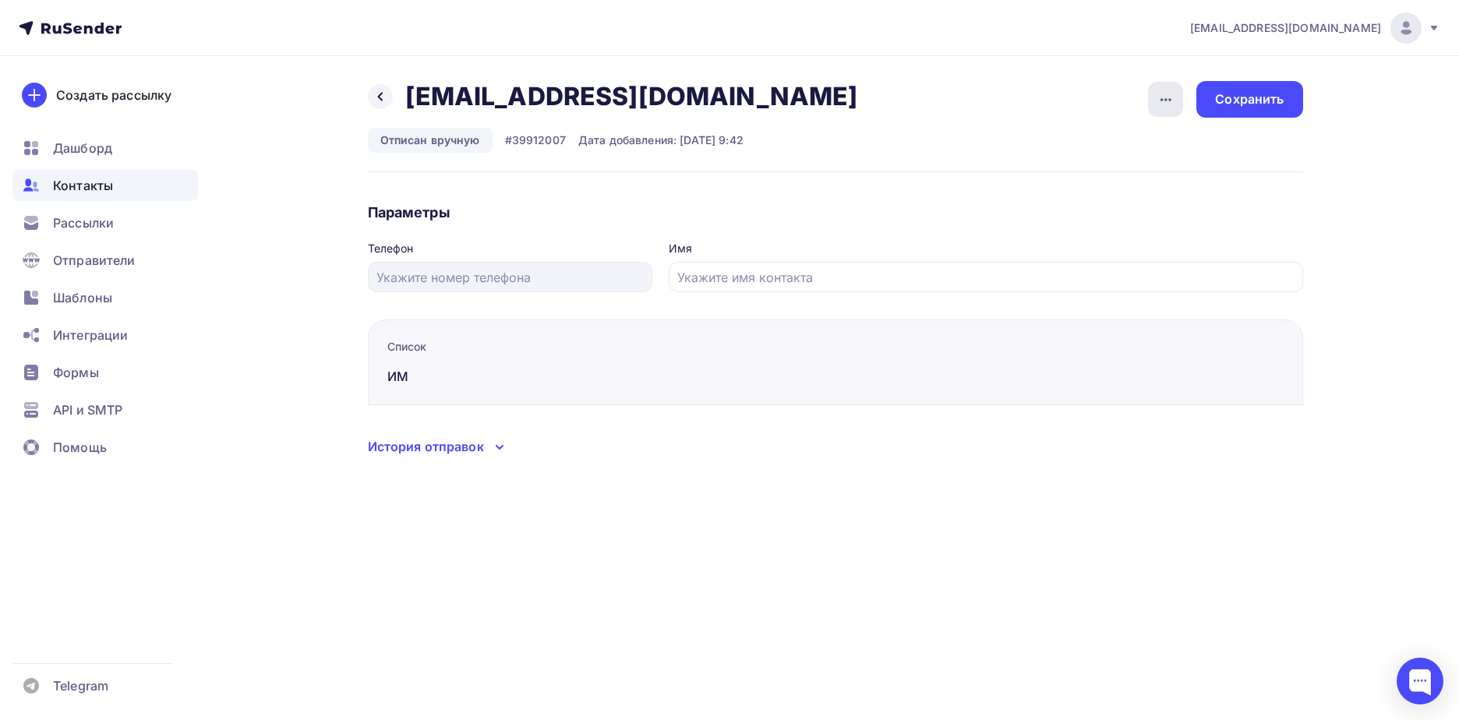
click at [1158, 98] on icon "button" at bounding box center [1166, 99] width 19 height 19
click at [1119, 182] on div "Подписать" at bounding box center [1106, 179] width 150 height 19
click at [1254, 110] on div "Сохранить" at bounding box center [1249, 99] width 106 height 37
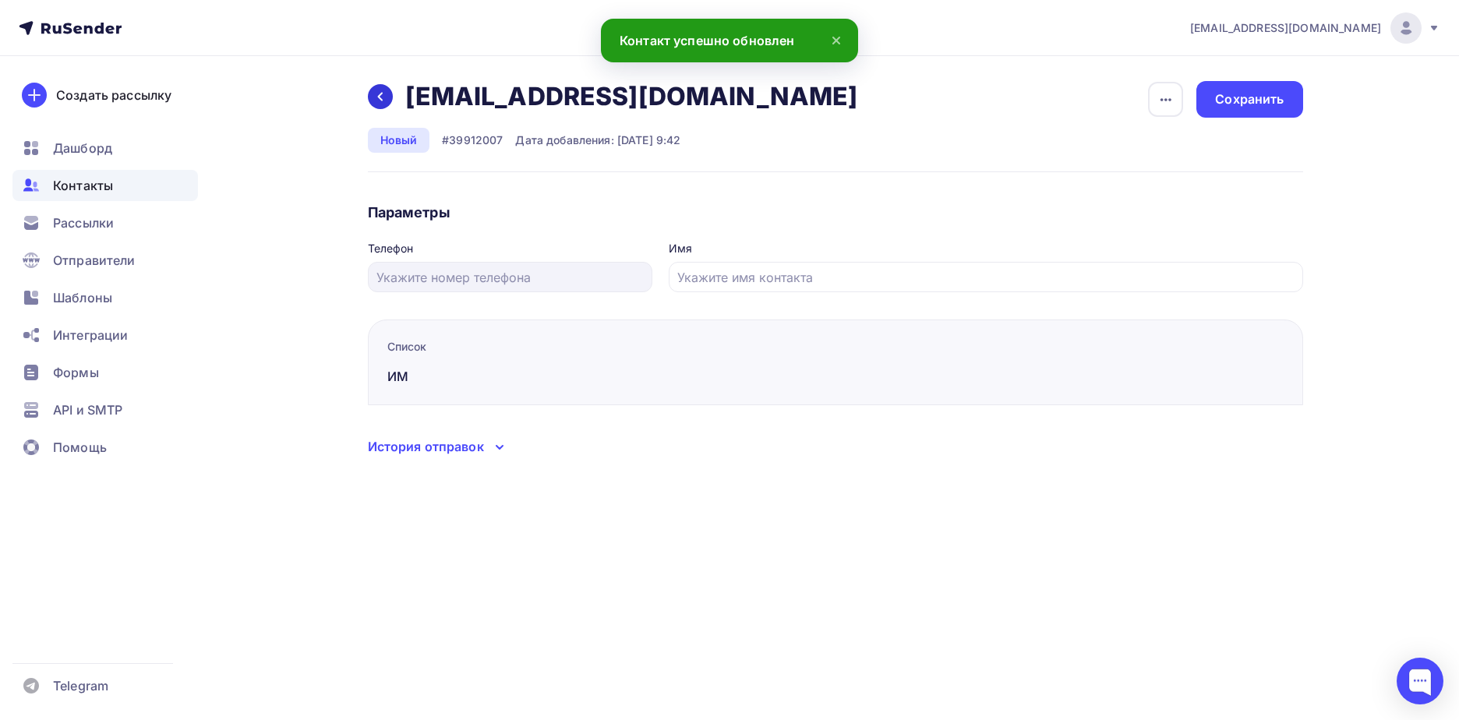
click at [384, 105] on div at bounding box center [380, 96] width 25 height 25
